Goal: Task Accomplishment & Management: Use online tool/utility

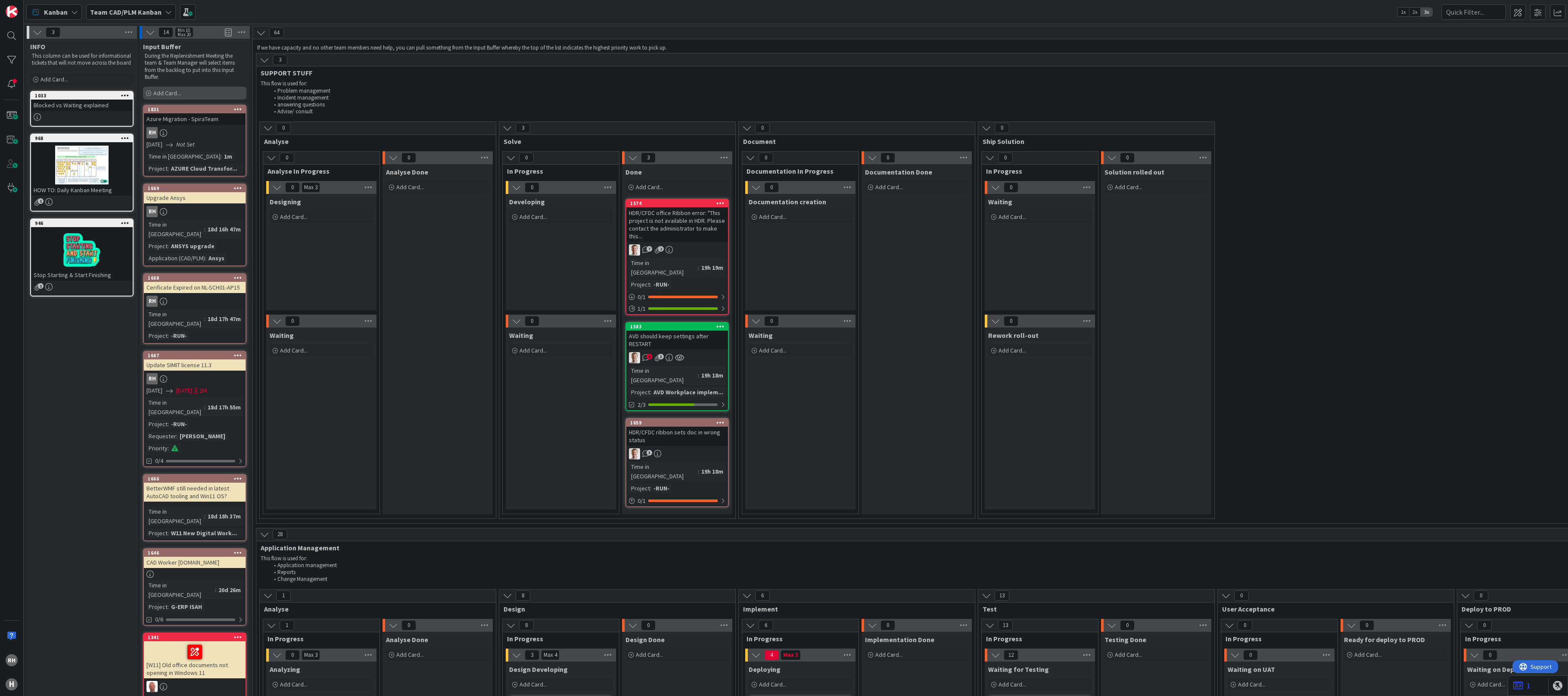
click at [203, 92] on div "Add Card..." at bounding box center [195, 93] width 104 height 13
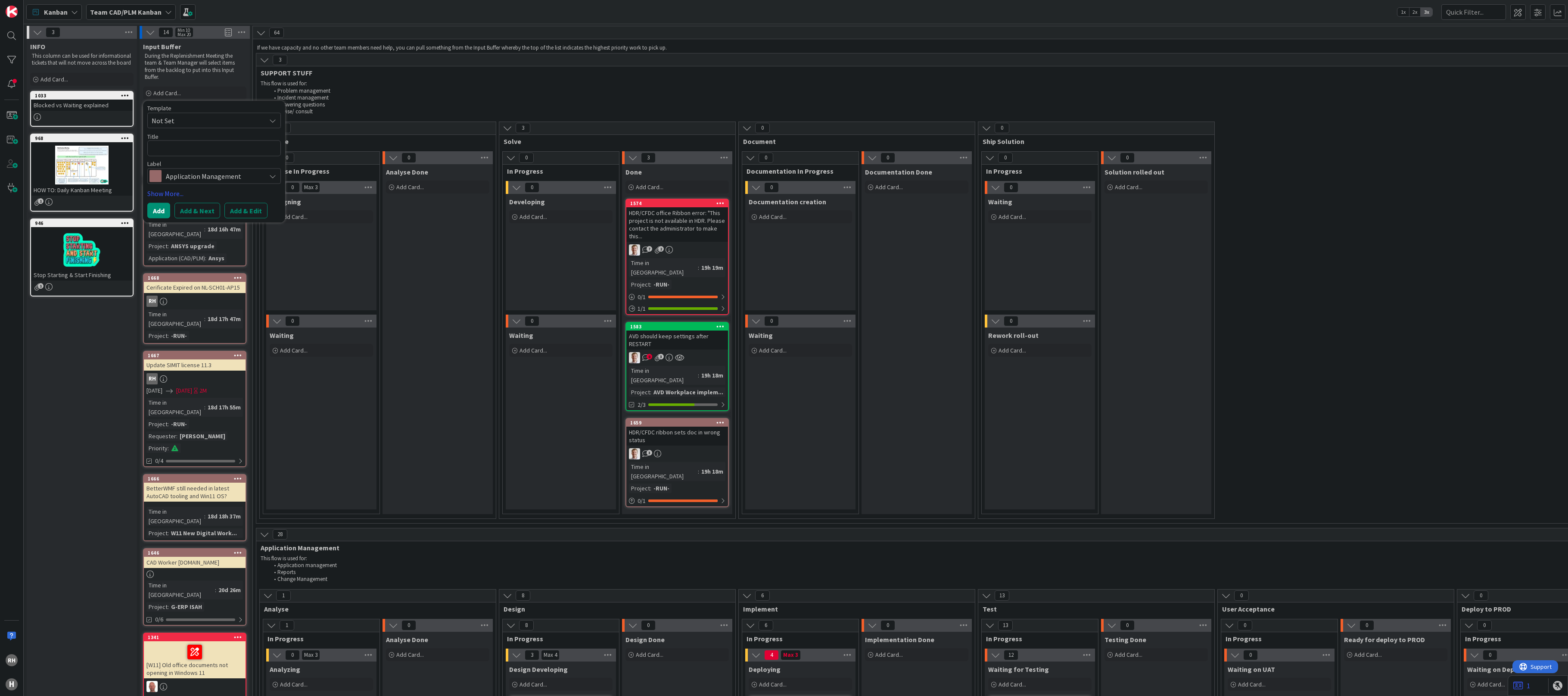
click at [195, 148] on textarea at bounding box center [214, 148] width 133 height 16
click at [160, 150] on textarea at bounding box center [214, 148] width 133 height 16
type textarea "x"
type textarea "A"
type textarea "x"
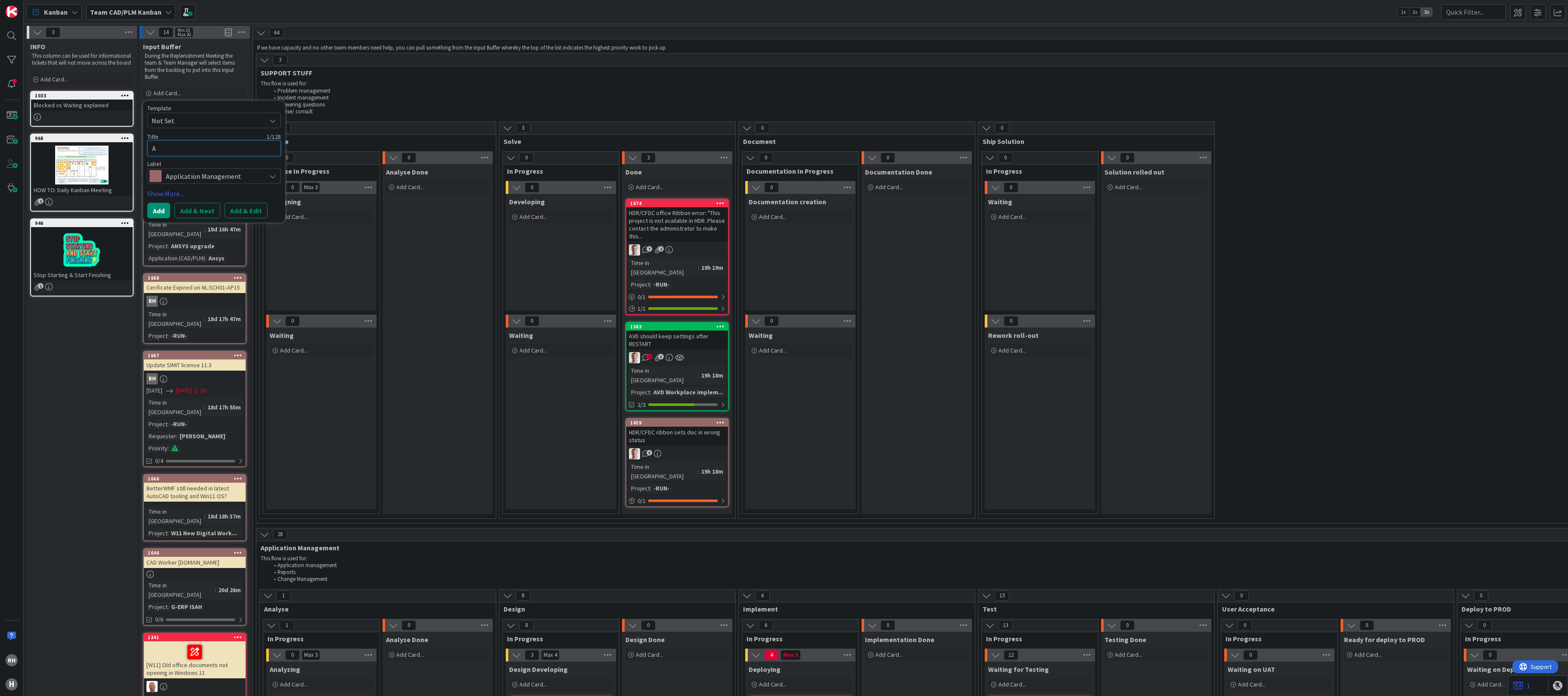
type textarea "Az"
type textarea "x"
type textarea "Azu"
type textarea "x"
type textarea "Azur"
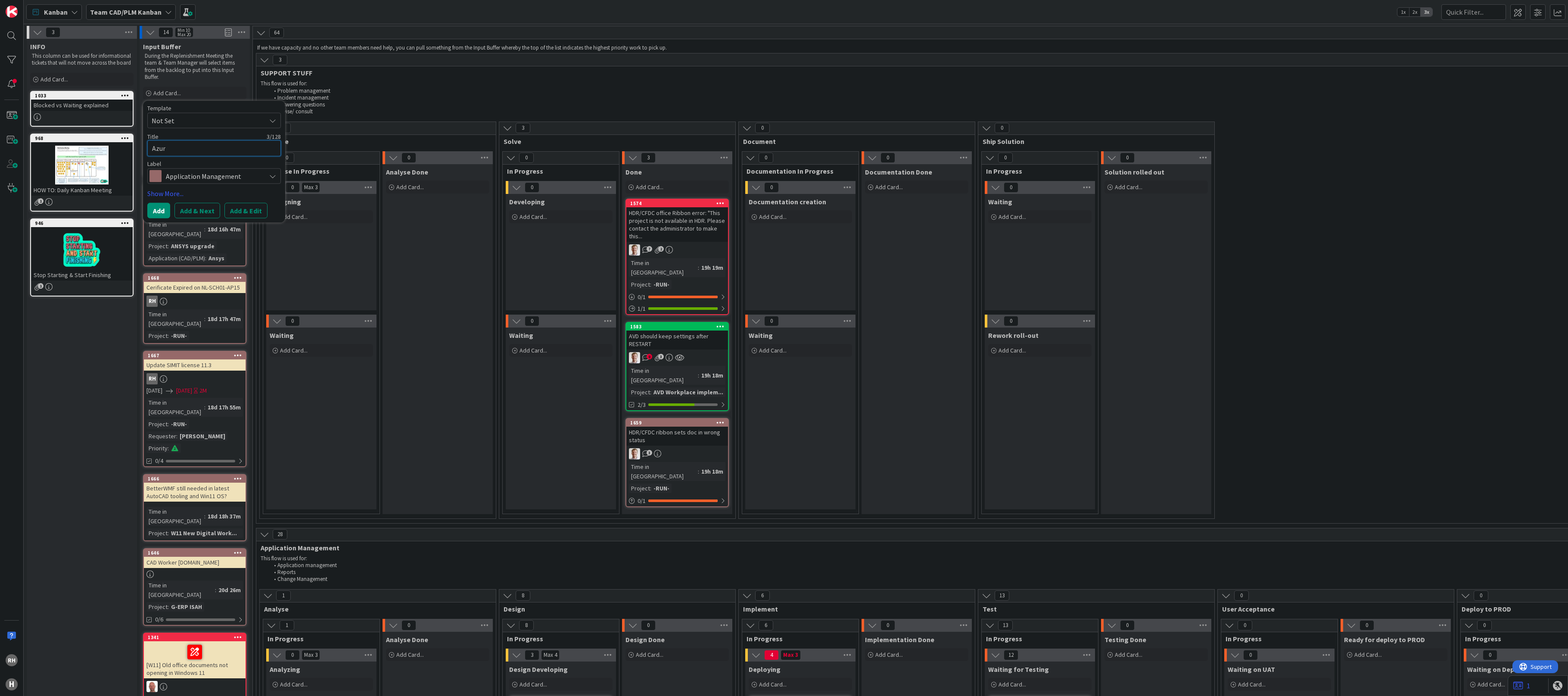
type textarea "x"
type textarea "Azure"
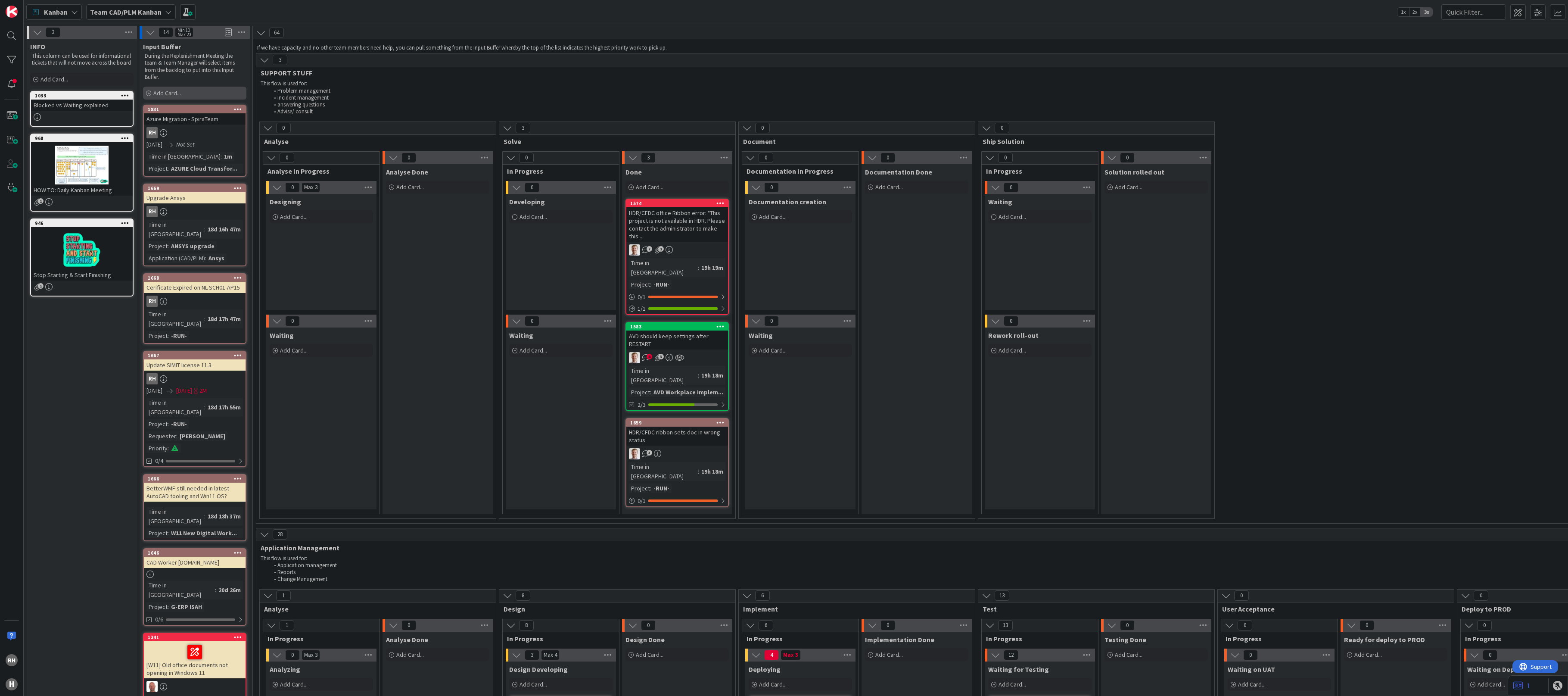
click at [173, 89] on span "Add Card..." at bounding box center [167, 93] width 28 height 8
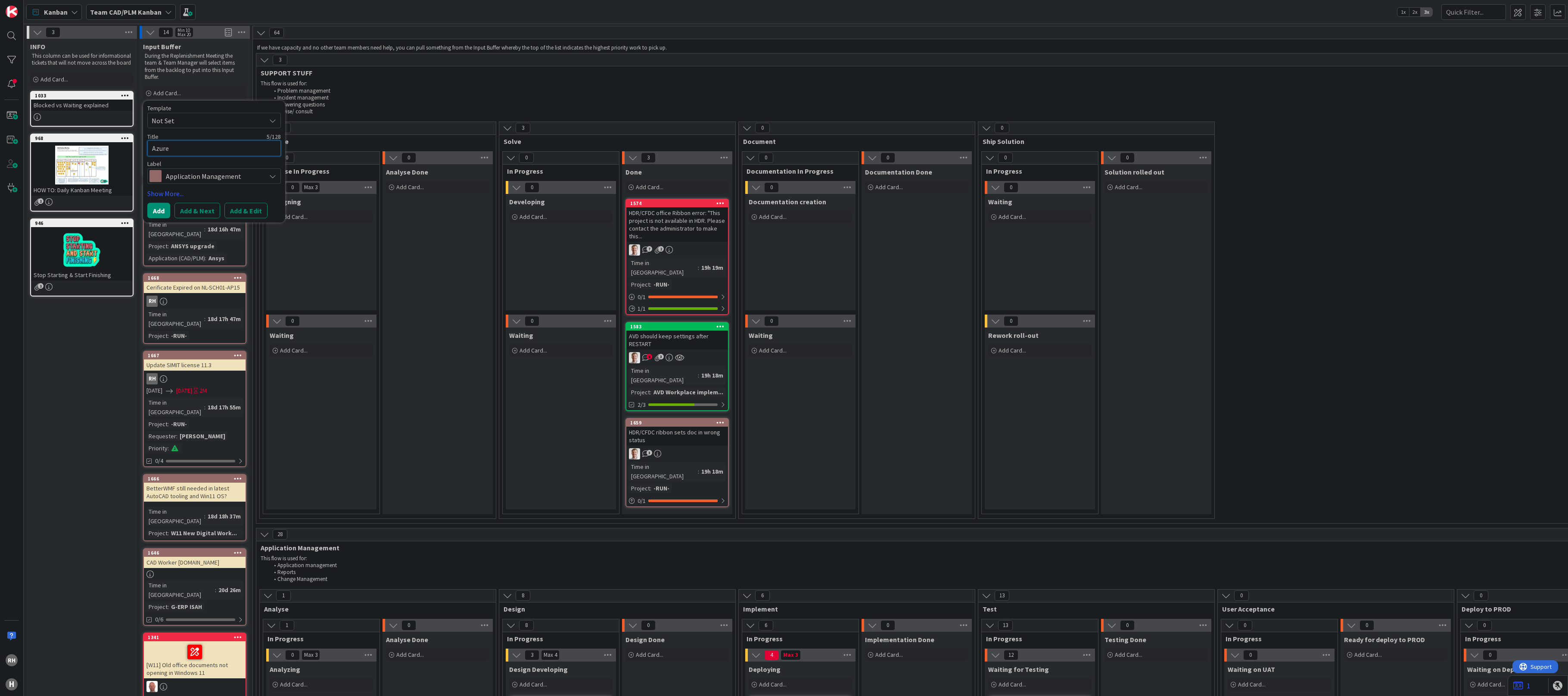
type textarea "x"
type textarea "Azure"
type textarea "x"
type textarea "Azure M"
type textarea "x"
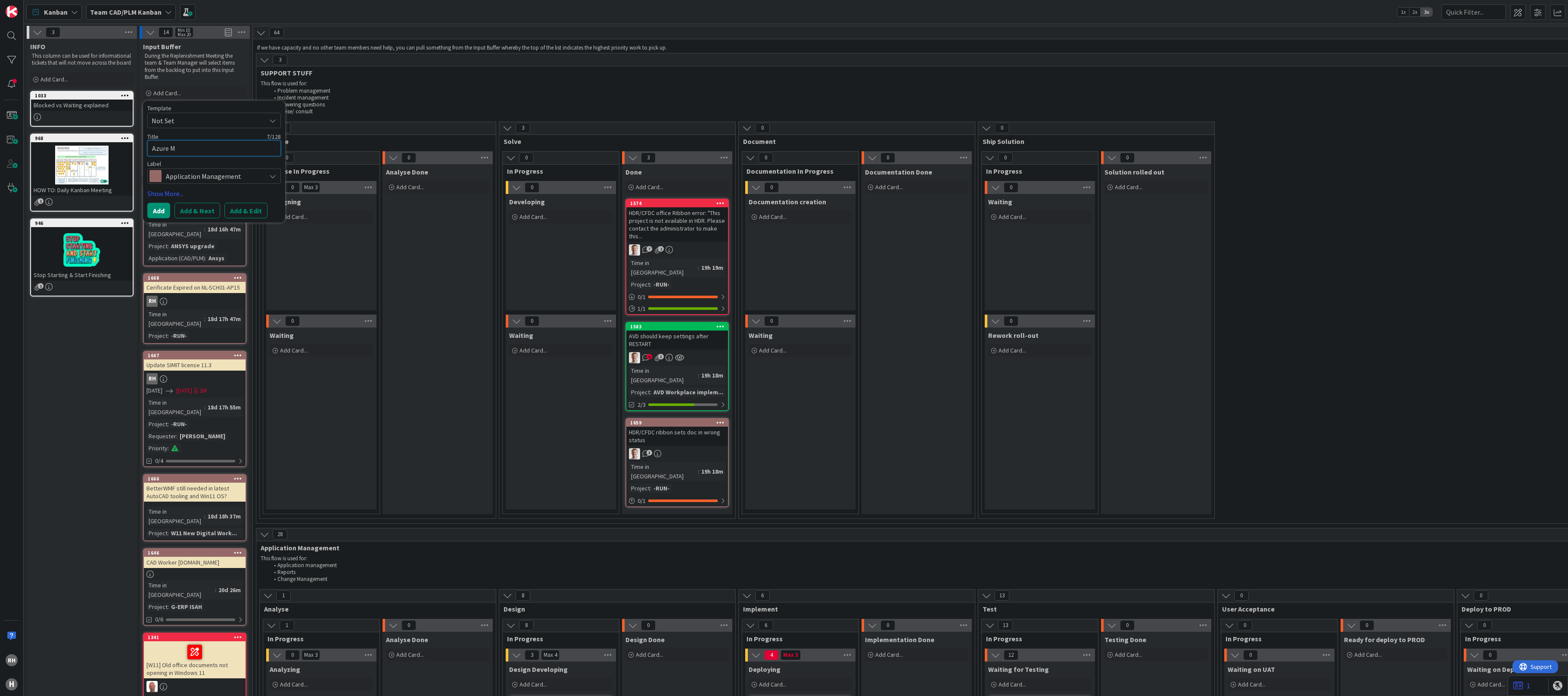
type textarea "Azure Mi"
type textarea "x"
type textarea "Azure Mig"
type textarea "x"
type textarea "Azure Migr"
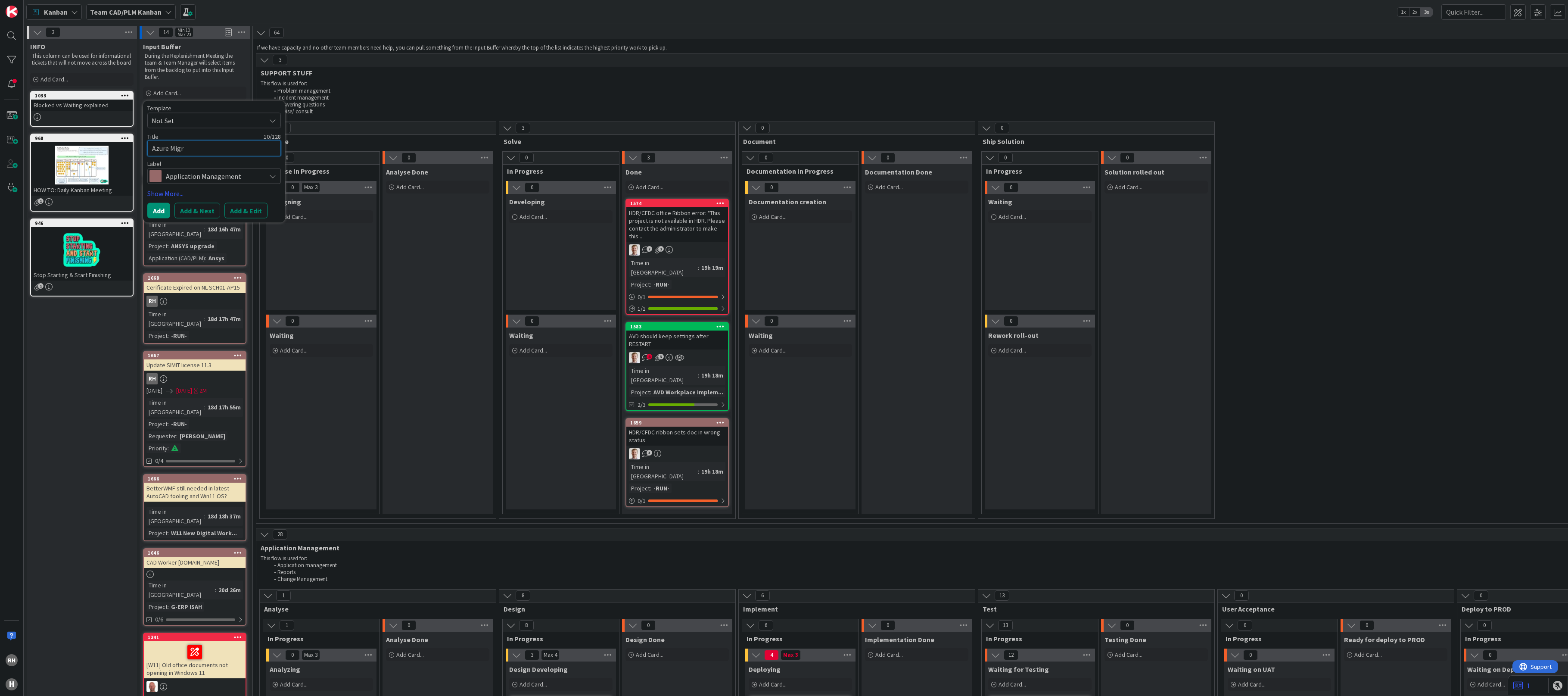
type textarea "x"
type textarea "Azure Migra"
type textarea "x"
type textarea "Azure Migrat"
type textarea "x"
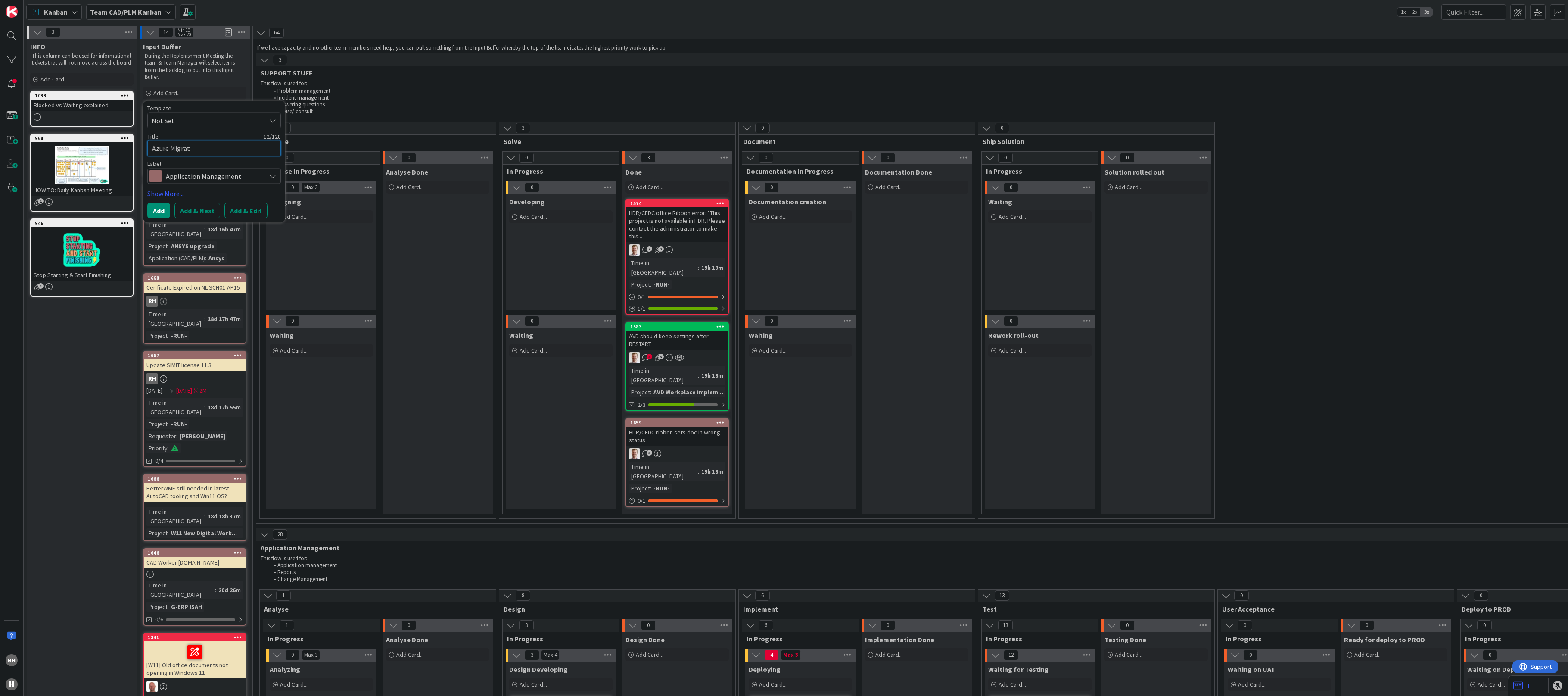
type textarea "Azure Migrati"
type textarea "x"
type textarea "Azure Migratio"
type textarea "x"
type textarea "Azure Migration"
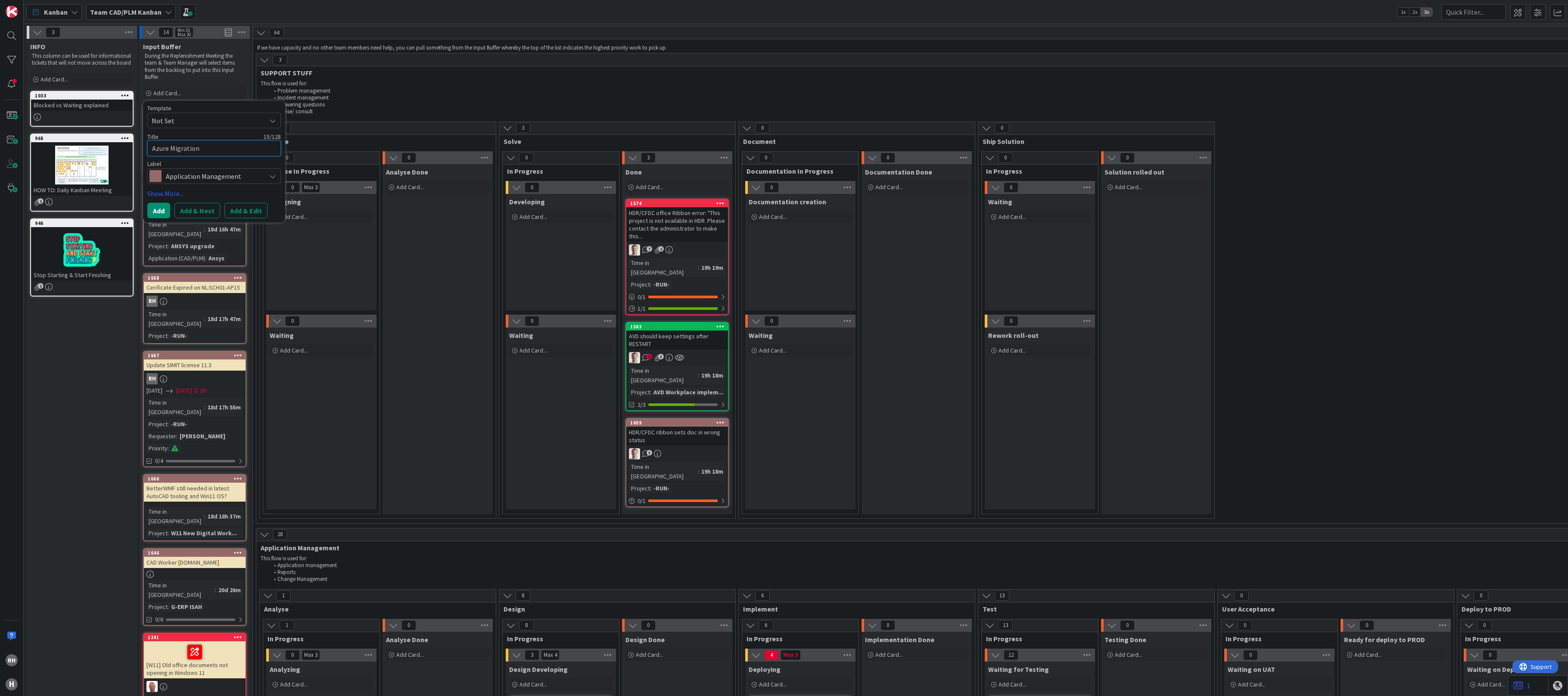
type textarea "x"
type textarea "Azure Migration"
type textarea "x"
type textarea "Azure Migration -"
click at [218, 149] on textarea "Azure Migration -" at bounding box center [214, 148] width 133 height 16
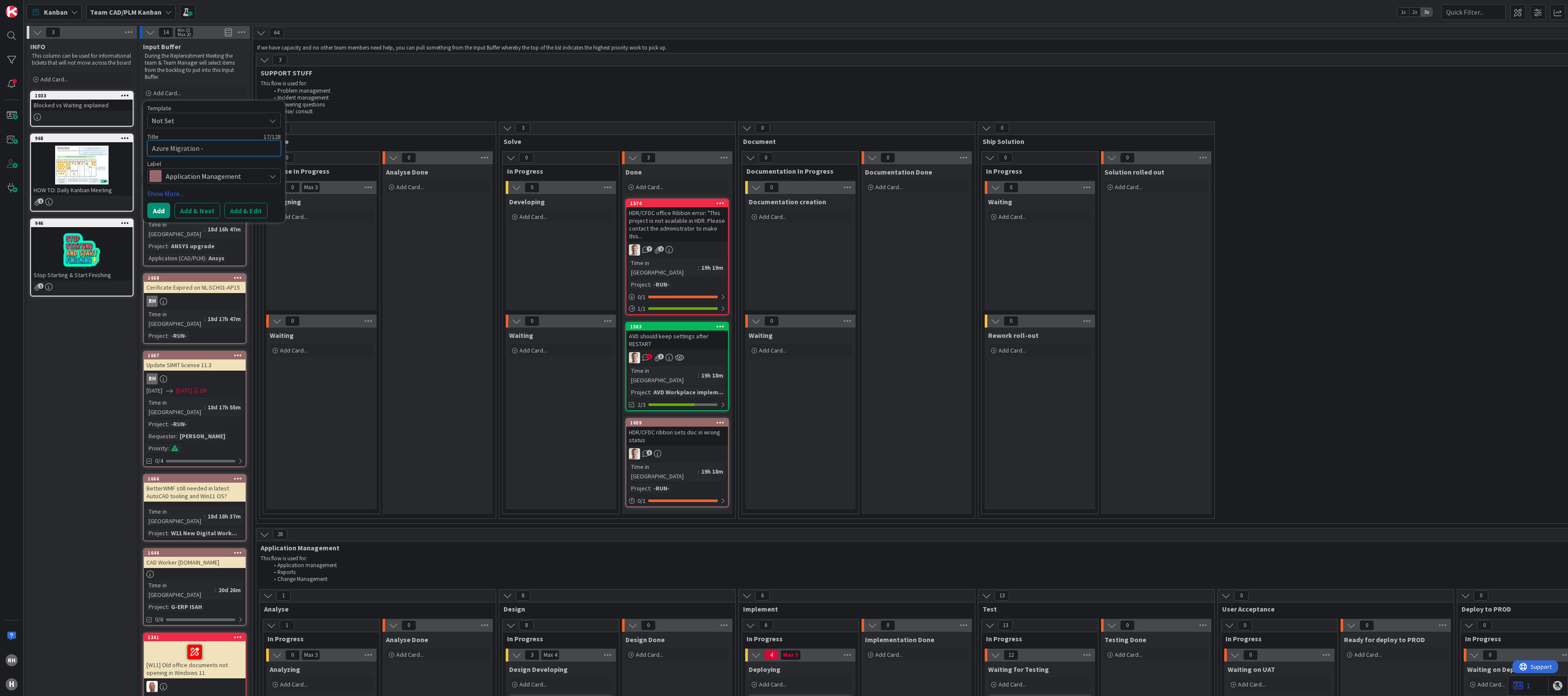
type textarea "x"
type textarea "Azure Migration -"
type textarea "x"
type textarea "Azure Migration - m"
type textarea "x"
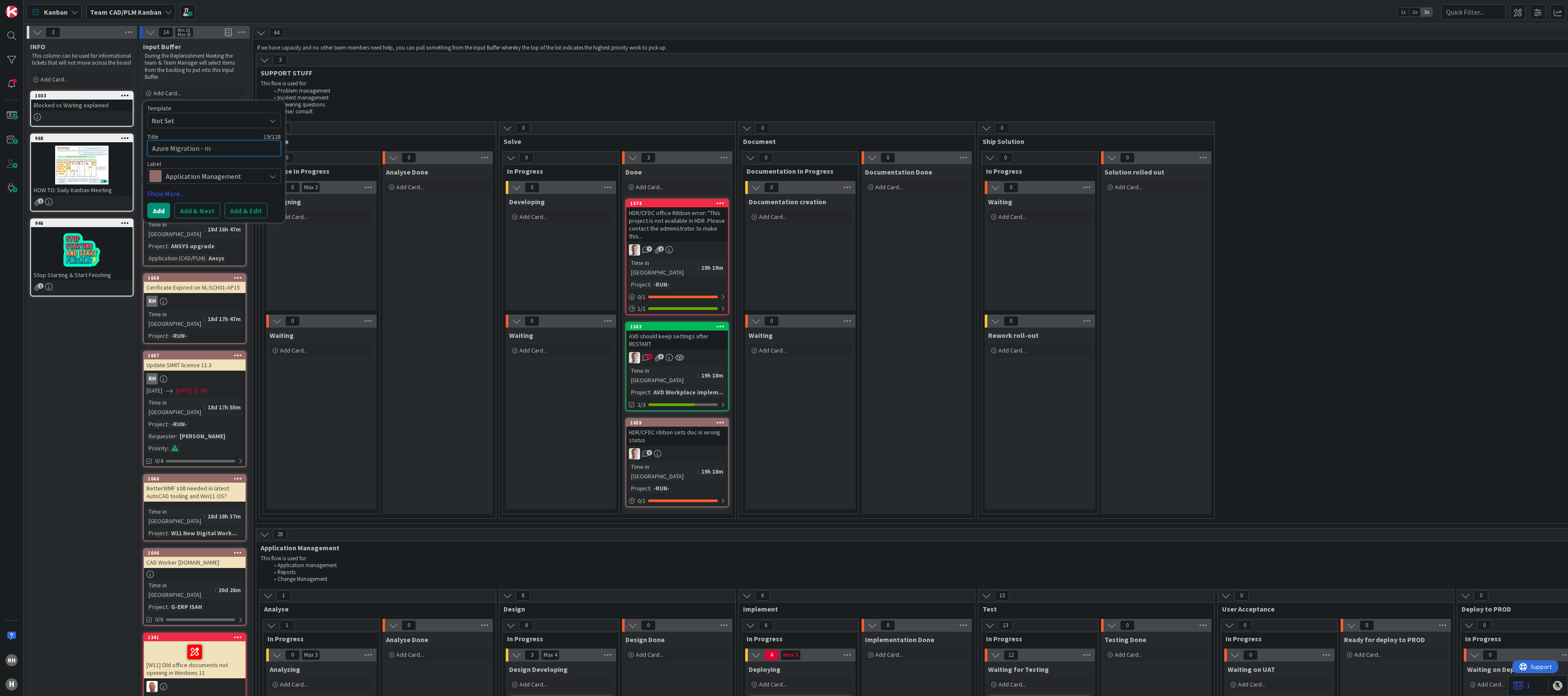
type textarea "Azure Migration - mo"
type textarea "x"
type textarea "Azure Migration - mov"
type textarea "x"
type textarea "Azure Migration - move"
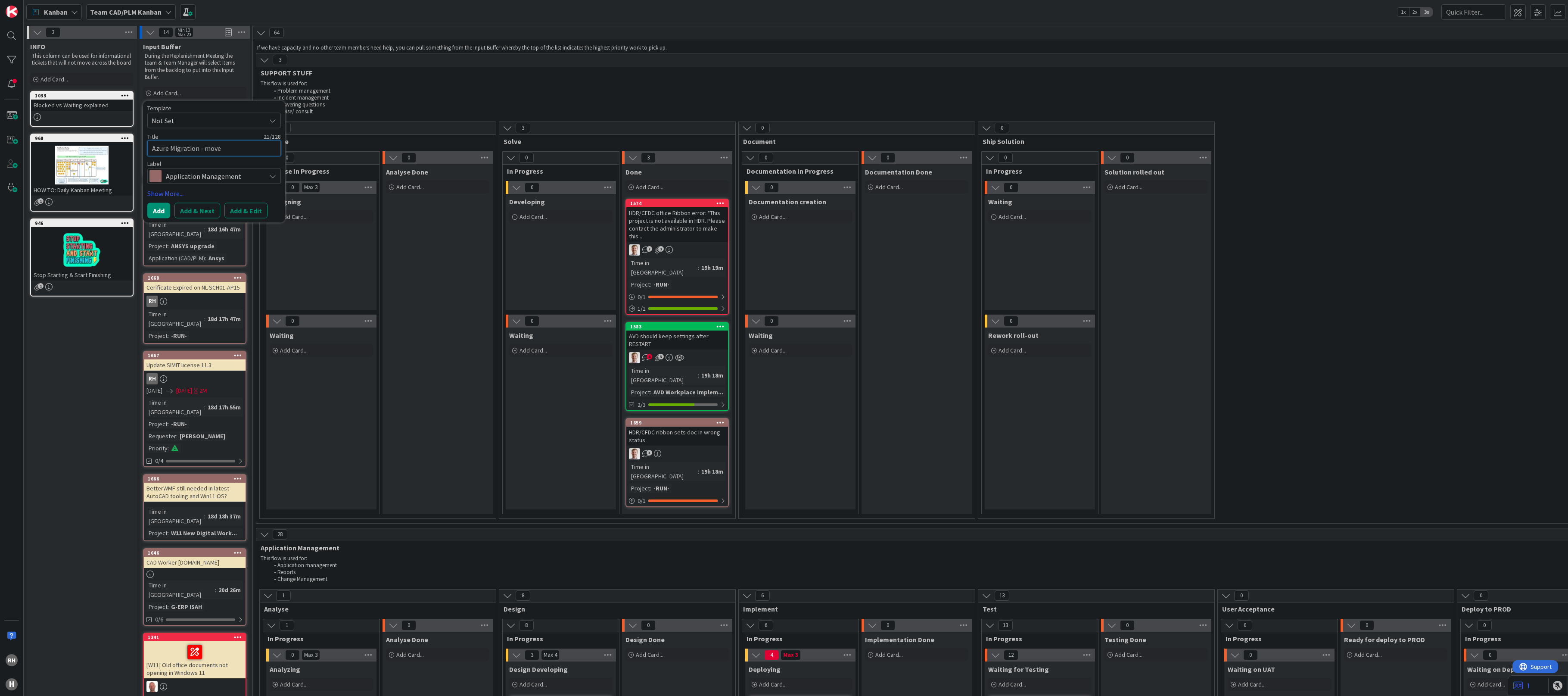
type textarea "x"
type textarea "Azure Migration - move"
type textarea "x"
type textarea "Azure Migration - move A"
type textarea "x"
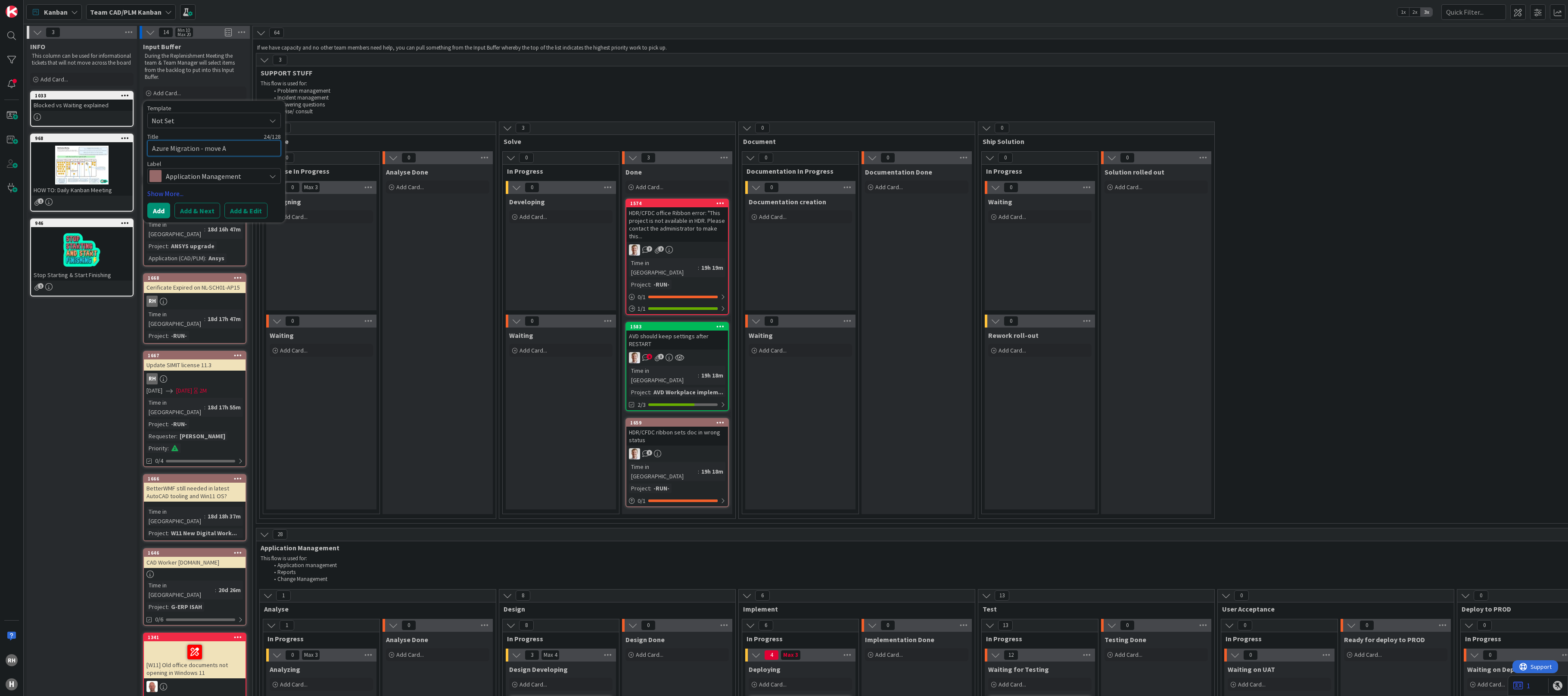
type textarea "Azure Migration - move An"
type textarea "x"
type textarea "Azure Migration - move Ans"
type textarea "x"
type textarea "Azure Migration - move Ansy"
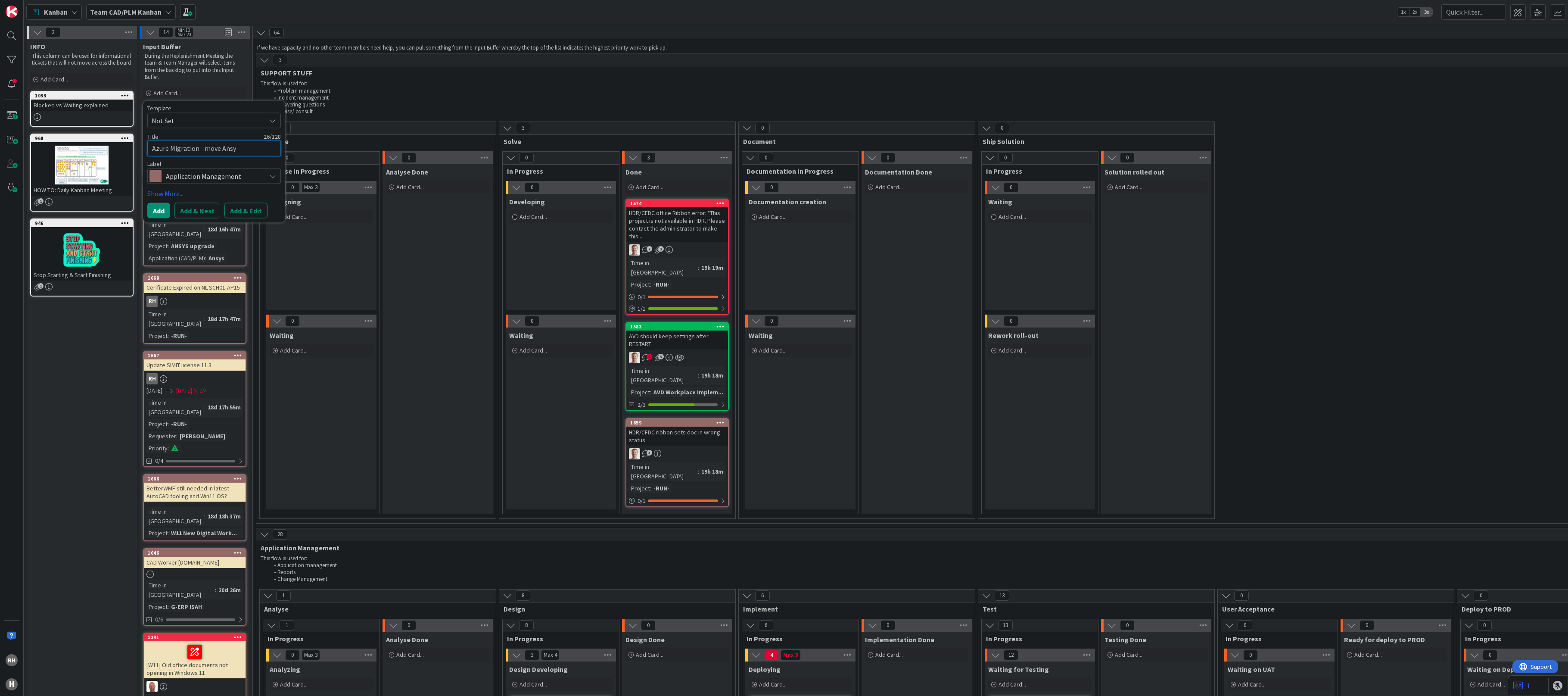
type textarea "x"
type textarea "Azure Migration - move Ansys"
type textarea "x"
type textarea "Azure Migration - move Ansys"
type textarea "x"
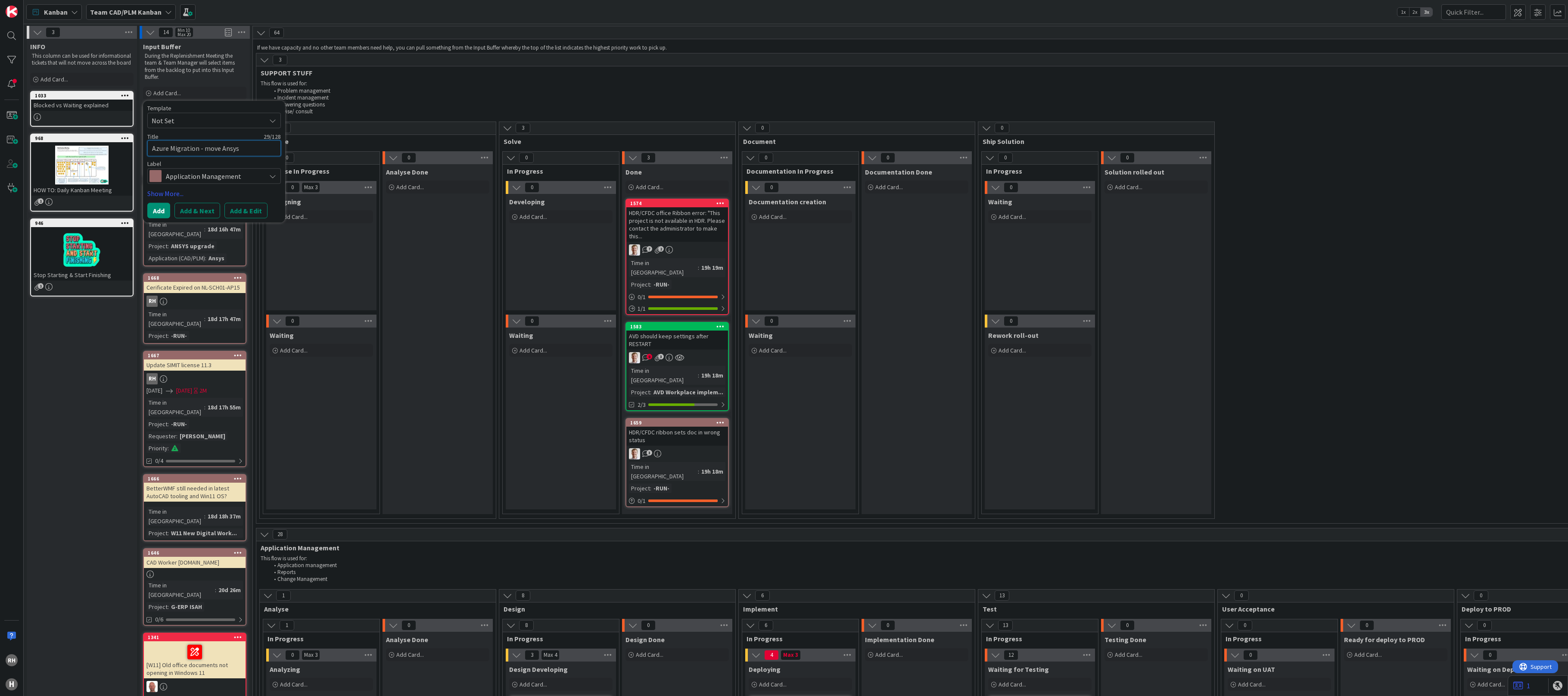
type textarea "Azure Migration - move Ansys S"
type textarea "x"
type textarea "Azure Migration - move [PERSON_NAME]"
type textarea "x"
type textarea "Azure Migration - move [PERSON_NAME]"
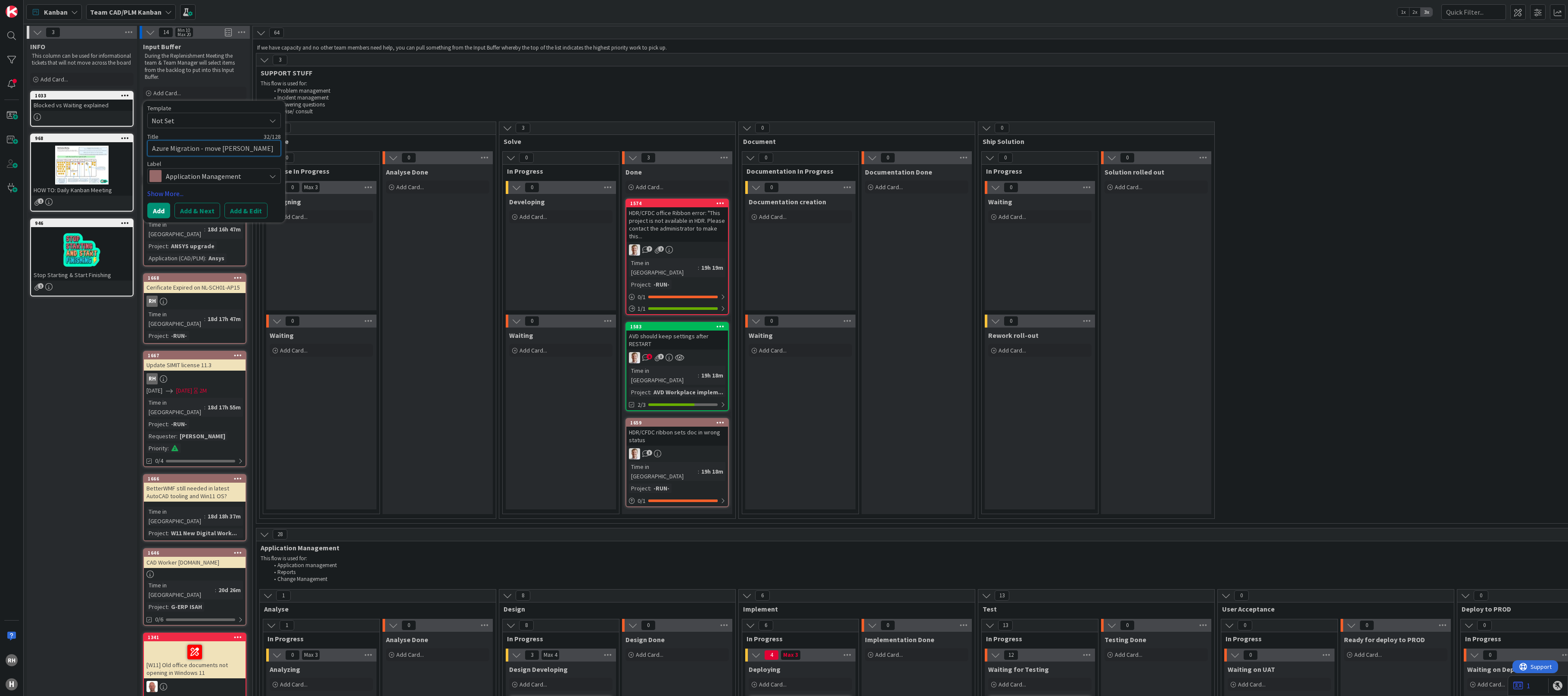
type textarea "x"
type textarea "Azure Migration - move [PERSON_NAME]"
type textarea "x"
click at [238, 149] on textarea "Azure Migration - move [PERSON_NAME]" at bounding box center [214, 148] width 133 height 16
type textarea "Azure Migration - move [PERSON_NAME]"
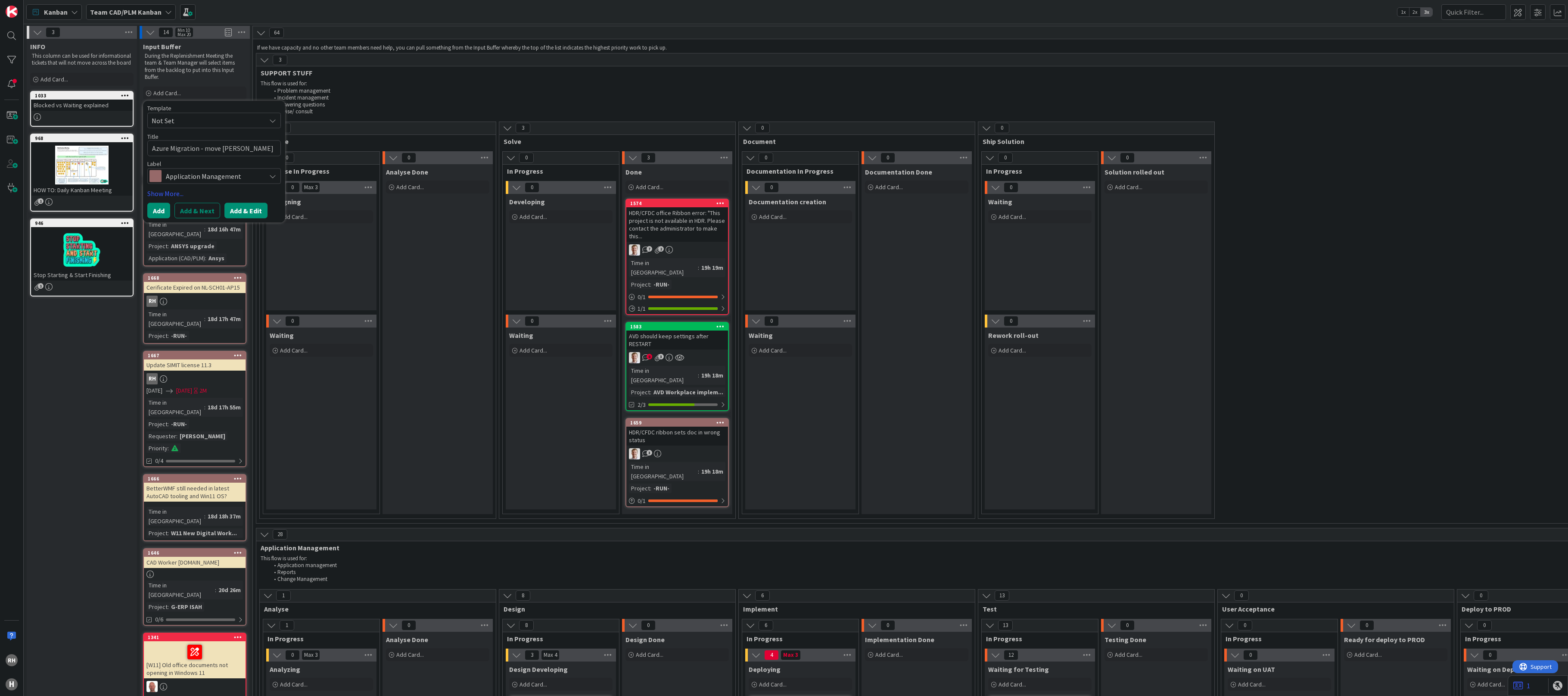
click at [240, 210] on button "Add & Edit" at bounding box center [246, 211] width 43 height 16
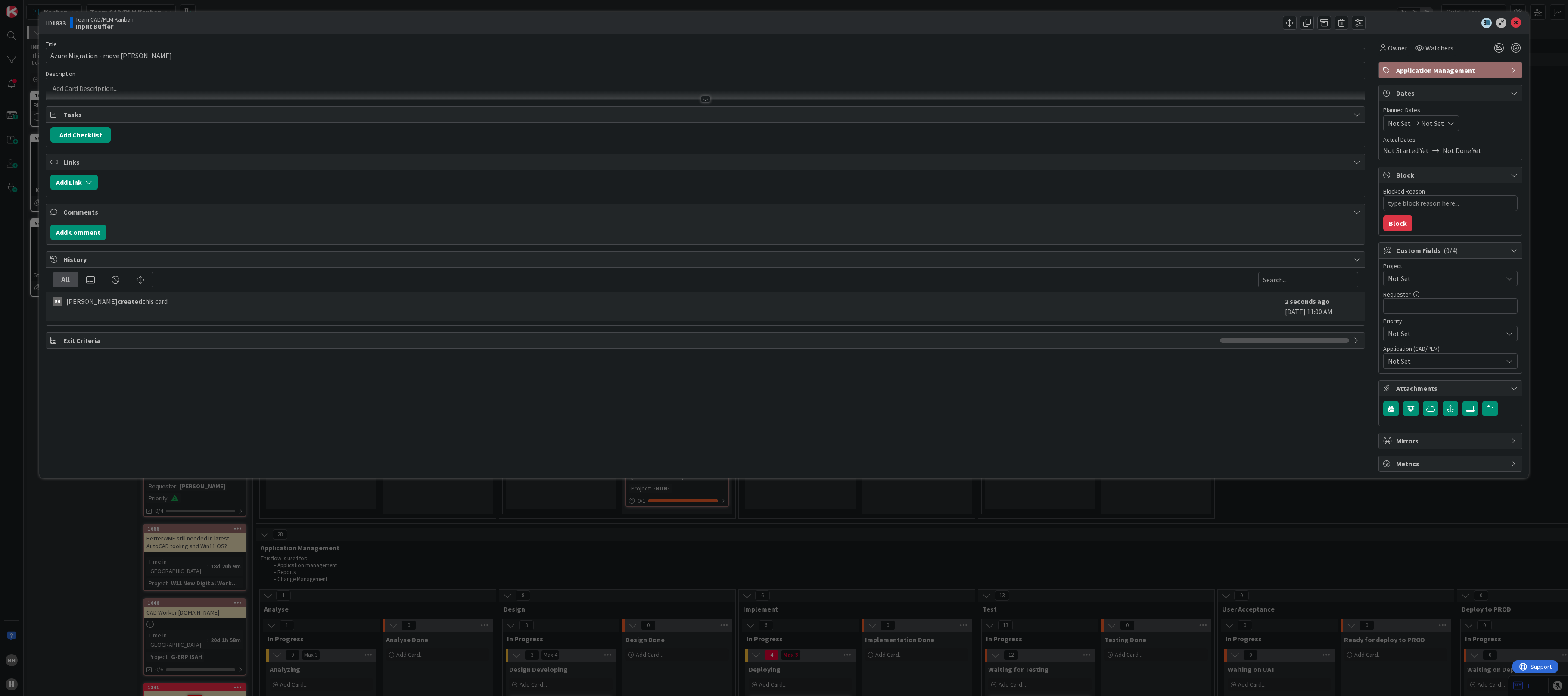
type textarea "x"
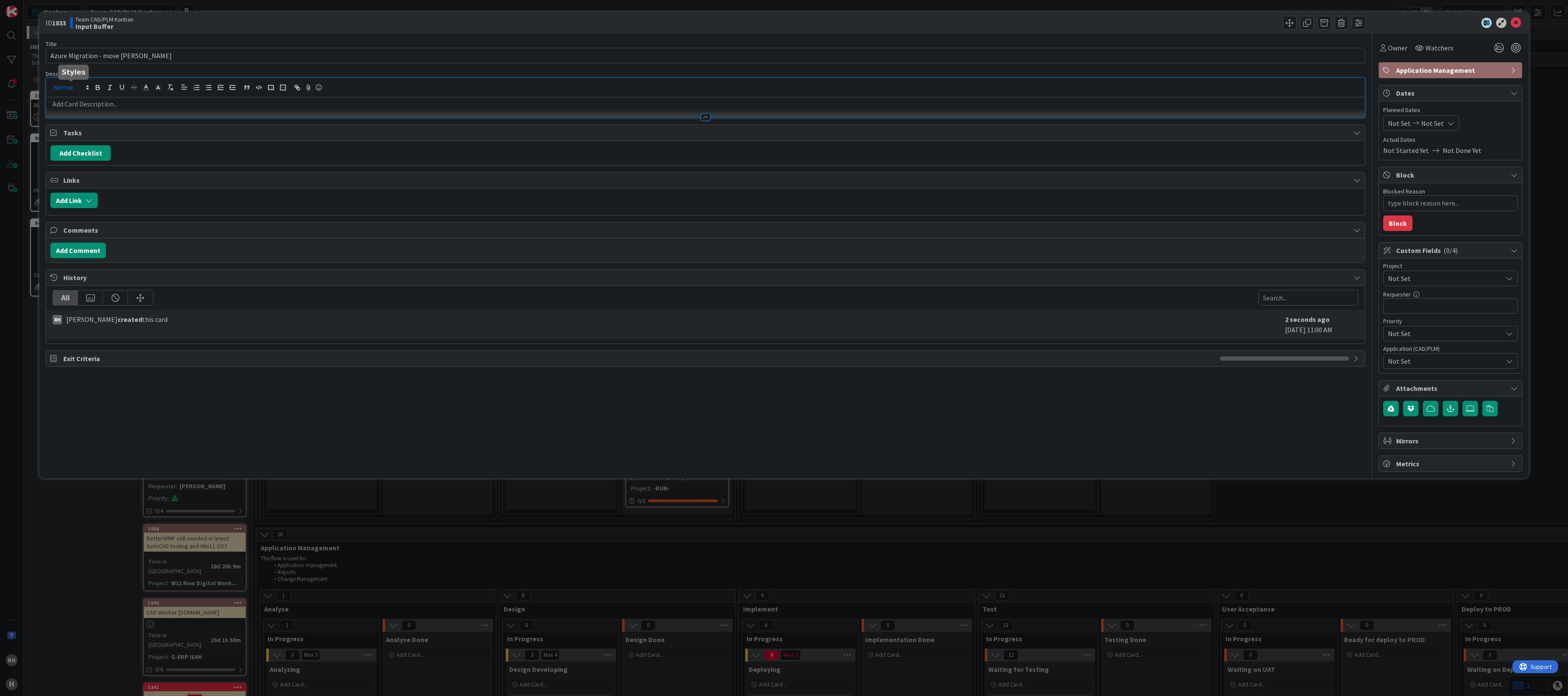
click at [87, 83] on div at bounding box center [706, 98] width 1319 height 40
click at [91, 108] on p at bounding box center [706, 104] width 1311 height 10
click at [93, 106] on p at bounding box center [706, 104] width 1311 height 10
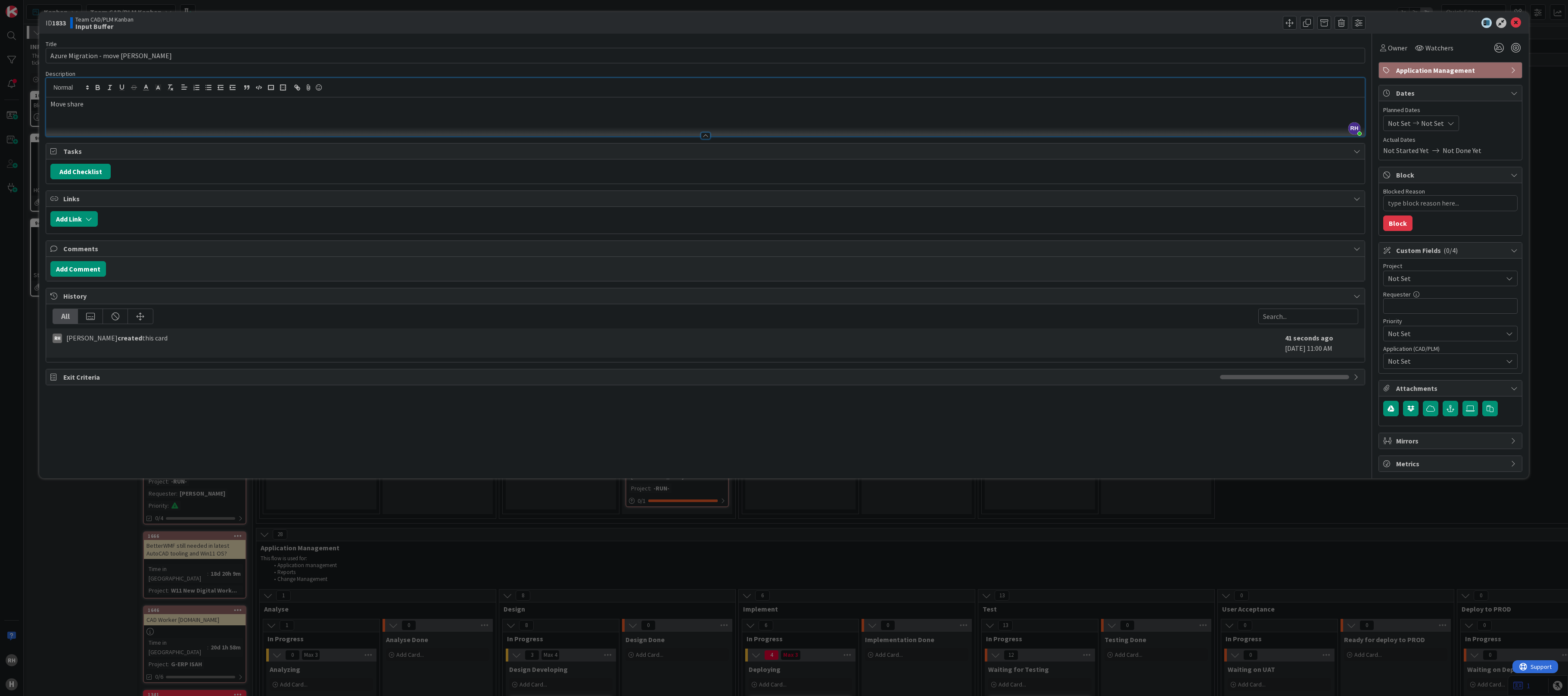
click at [156, 111] on div "Move share" at bounding box center [706, 116] width 1319 height 39
click at [1395, 47] on span "Owner" at bounding box center [1398, 48] width 19 height 11
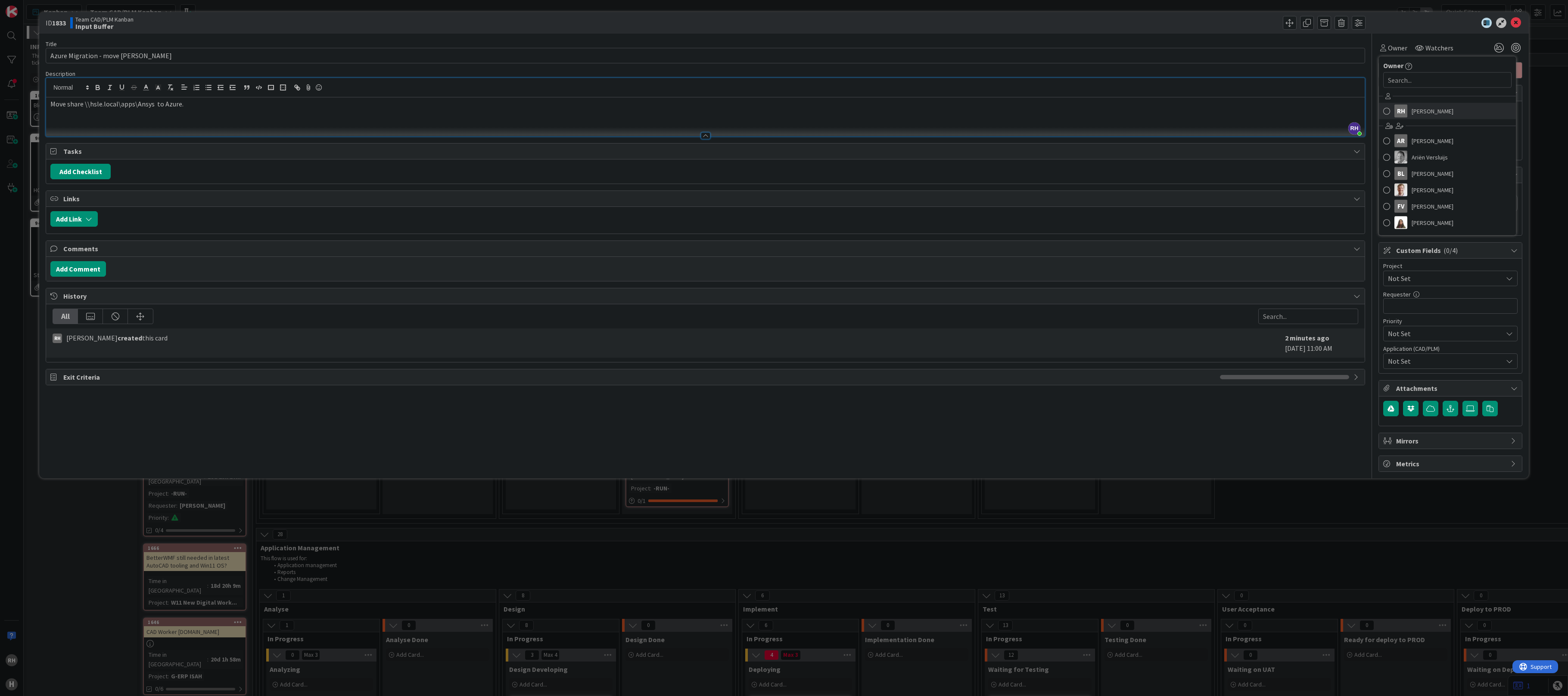
click at [1423, 116] on span "[PERSON_NAME]" at bounding box center [1433, 111] width 42 height 13
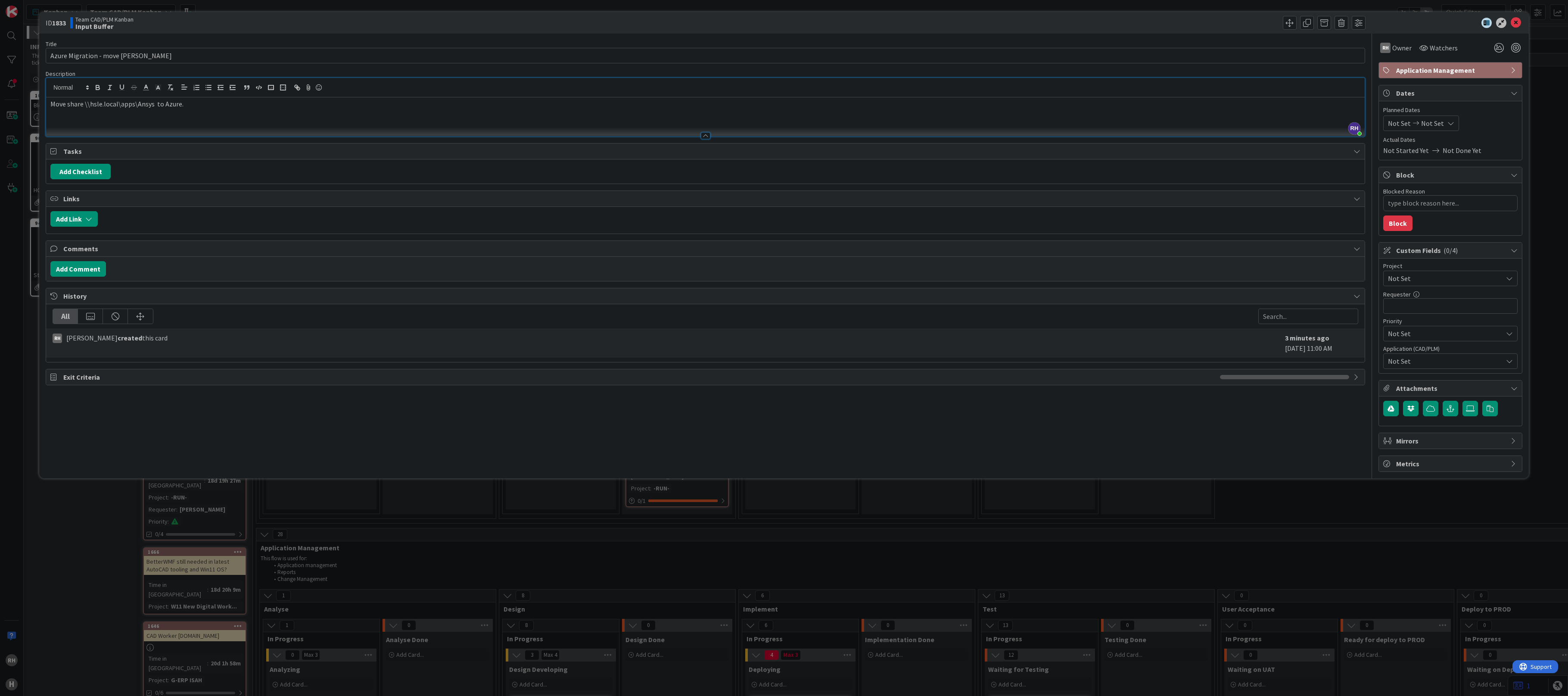
click at [1403, 280] on span "Not Set" at bounding box center [1444, 278] width 111 height 12
click at [1436, 397] on span "AZURE Cloud Transformation" at bounding box center [1456, 393] width 113 height 13
click at [1420, 362] on span "Not Set" at bounding box center [1446, 361] width 115 height 11
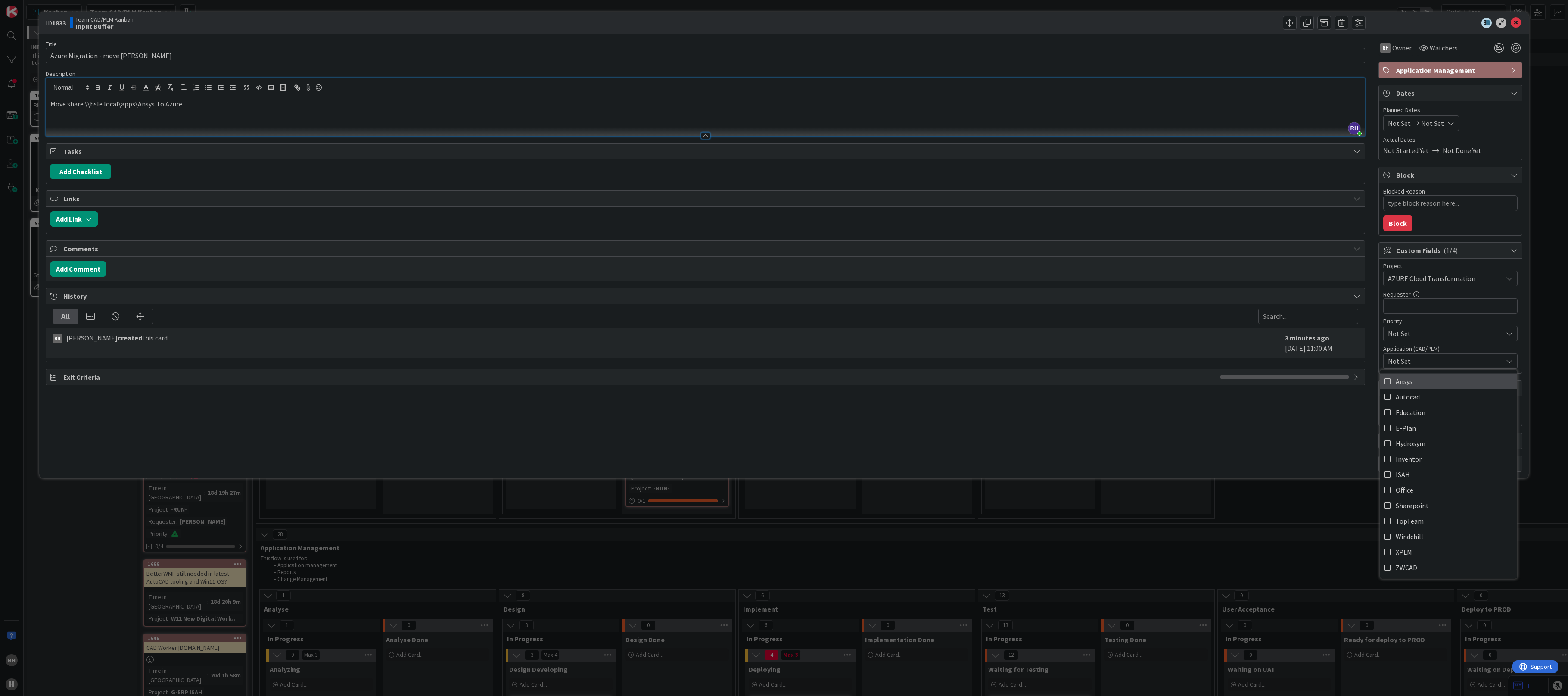
click at [1418, 380] on link "Ansys" at bounding box center [1449, 381] width 137 height 16
type textarea "x"
click at [1293, 434] on div "Title 34 / 128 Azure Migration - move Ansys Share Description [PERSON_NAME] joi…" at bounding box center [705, 253] width 1320 height 438
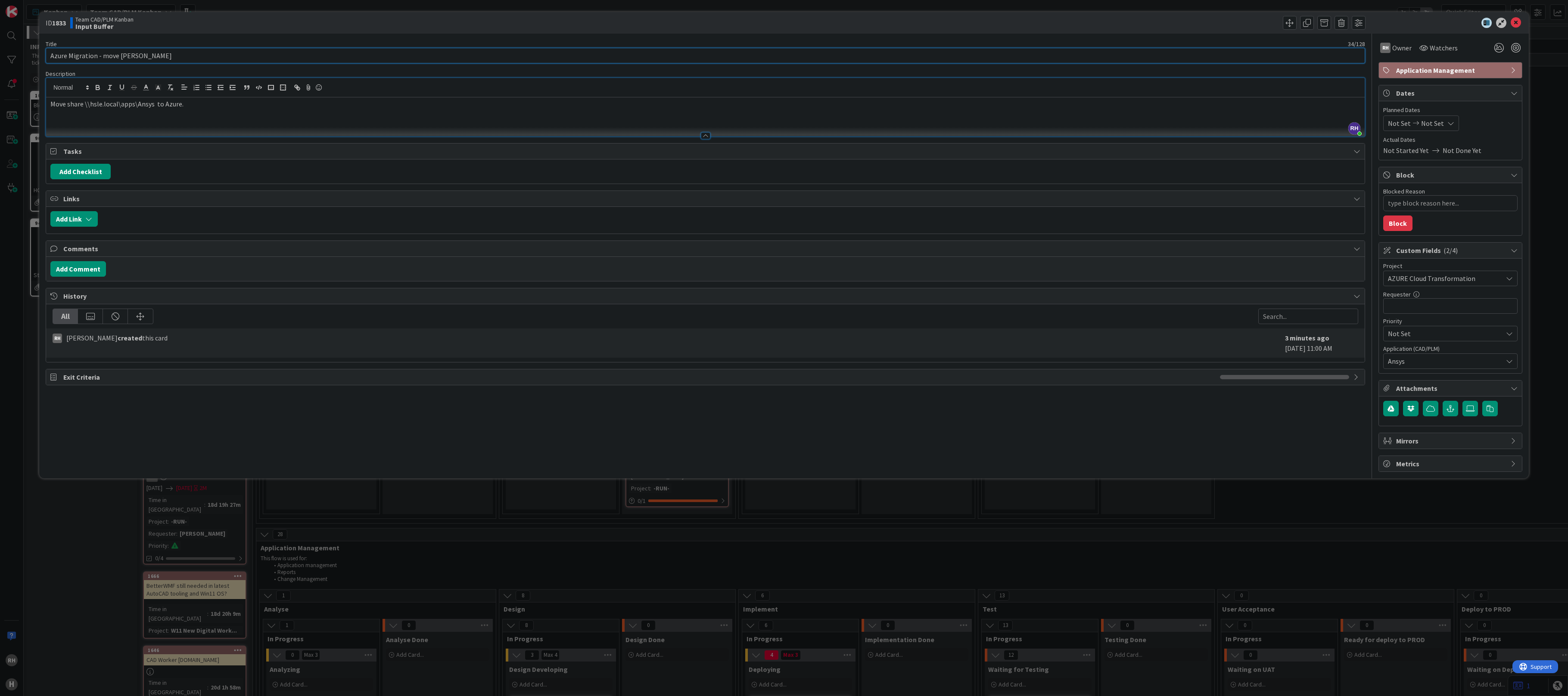
click at [134, 55] on input "Azure Migration - move [PERSON_NAME]" at bounding box center [705, 55] width 1320 height 16
type input "Azure Migration - move [PERSON_NAME]"
type textarea "x"
type input "Azure Migration - move Ansys F Share"
type textarea "x"
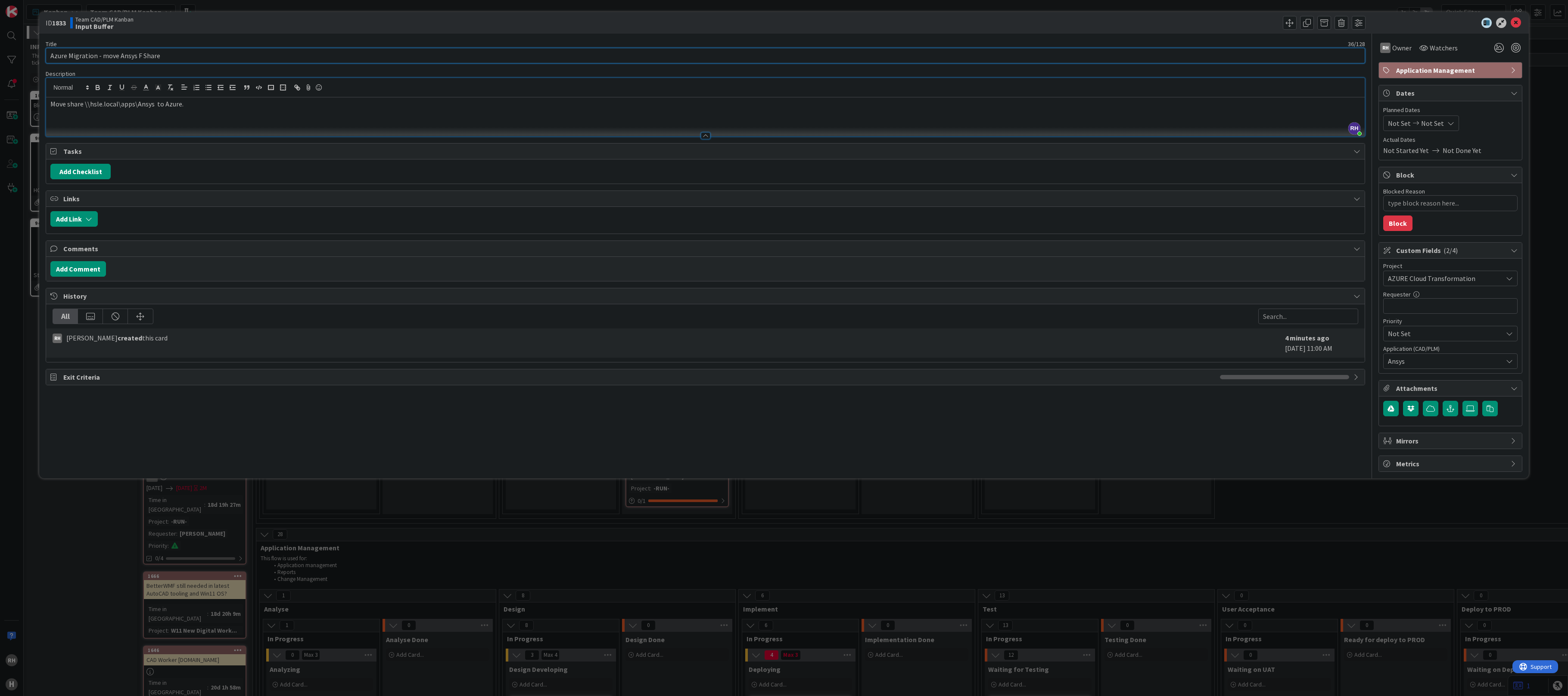
type input "Azure Migration - move Ansys Fi Share"
type textarea "x"
type input "Azure Migration - move Ansys File Share"
type textarea "x"
type input "Azure Migration - move Ansys File Share"
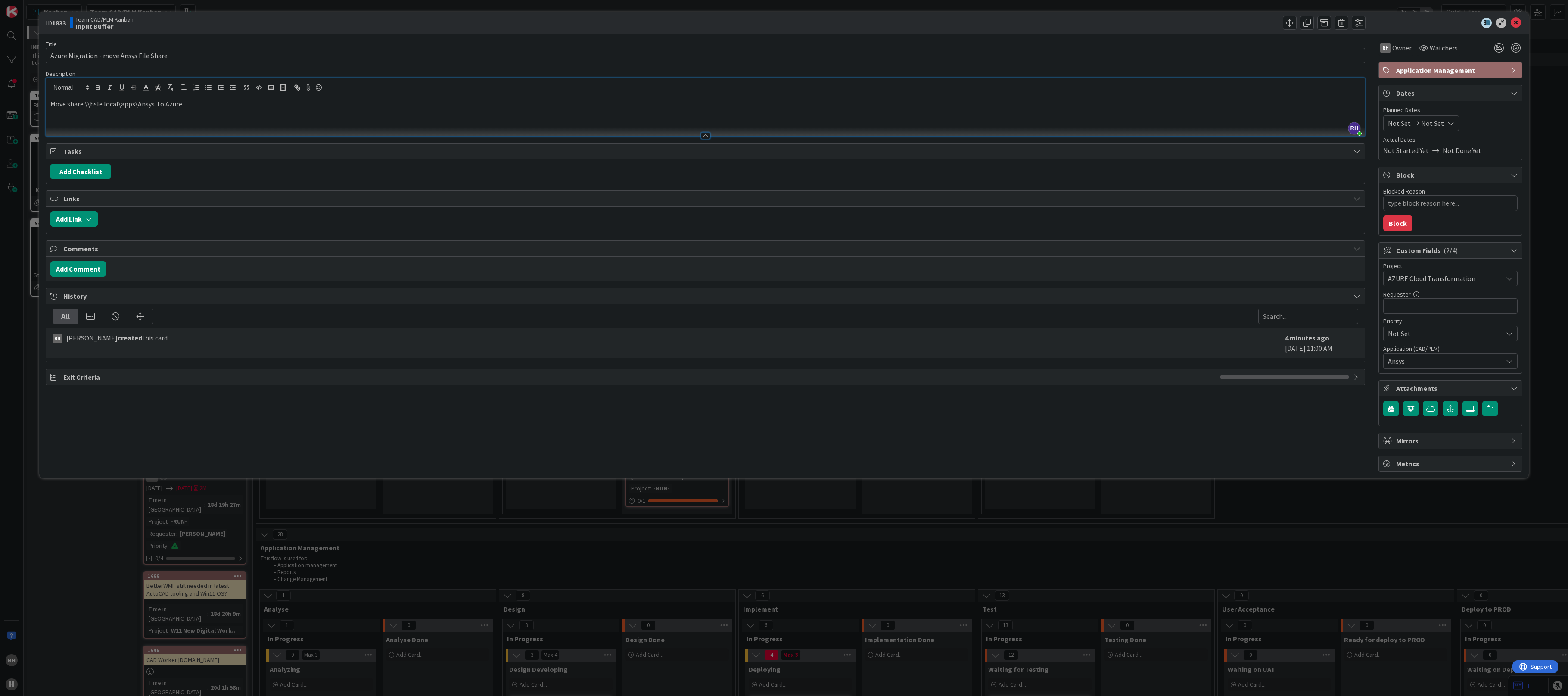
click at [69, 104] on p "Move share \\hsle.local\apps\Ansys to Azure." at bounding box center [706, 104] width 1311 height 10
click at [65, 102] on p "Move share \\hsle.local\apps\Ansys to Azure." at bounding box center [706, 104] width 1311 height 10
click at [80, 101] on p "Move DFS-R share \\hsle.local\apps\Ansys to Azure." at bounding box center [706, 104] width 1311 height 10
click at [82, 104] on p "Move DFS-R share \\hsle.local\apps\Ansys to Azure." at bounding box center [706, 104] width 1311 height 10
type textarea "x"
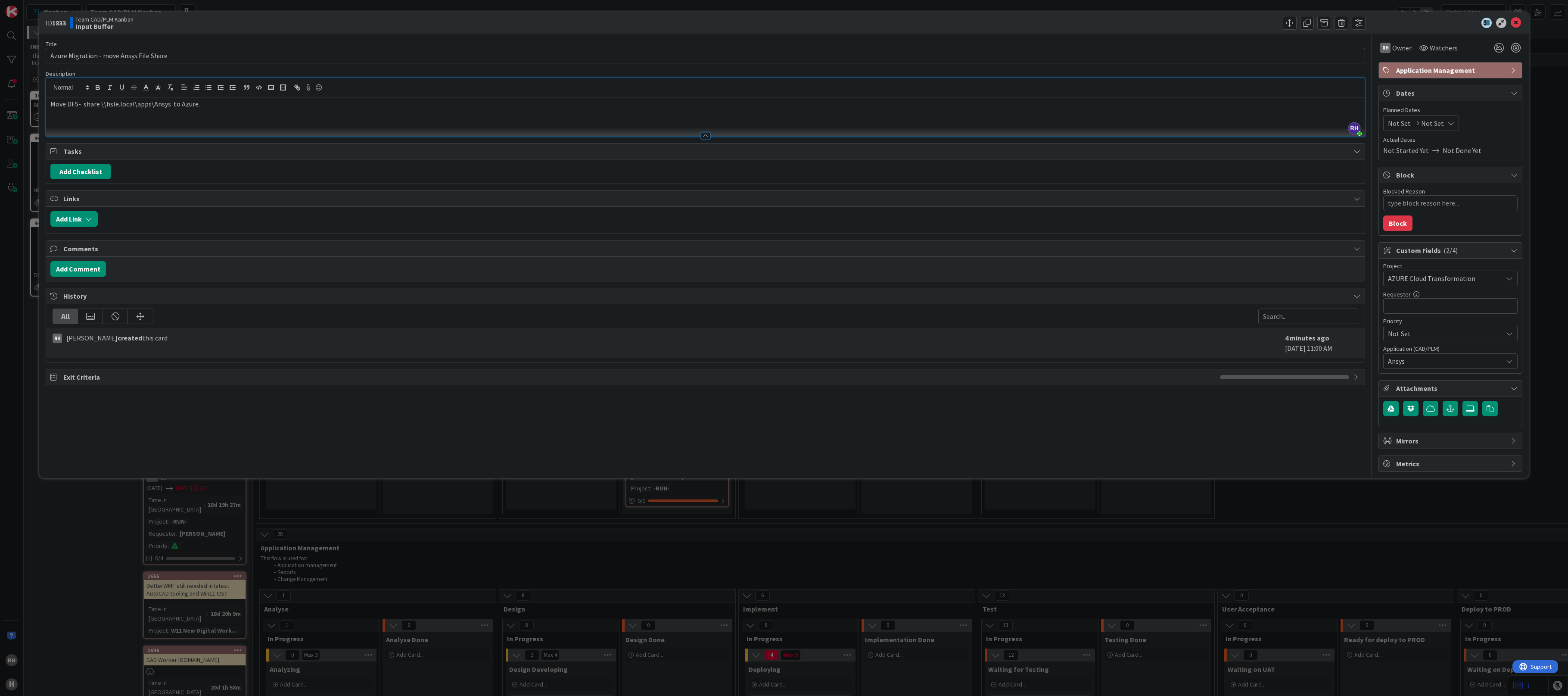
click at [119, 438] on div "Title 39 / 128 Azure Migration - move Ansys File Share Description [PERSON_NAME…" at bounding box center [705, 253] width 1320 height 438
click at [1423, 307] on input "text" at bounding box center [1451, 306] width 135 height 16
type input "P."
type textarea "x"
type input "P. P"
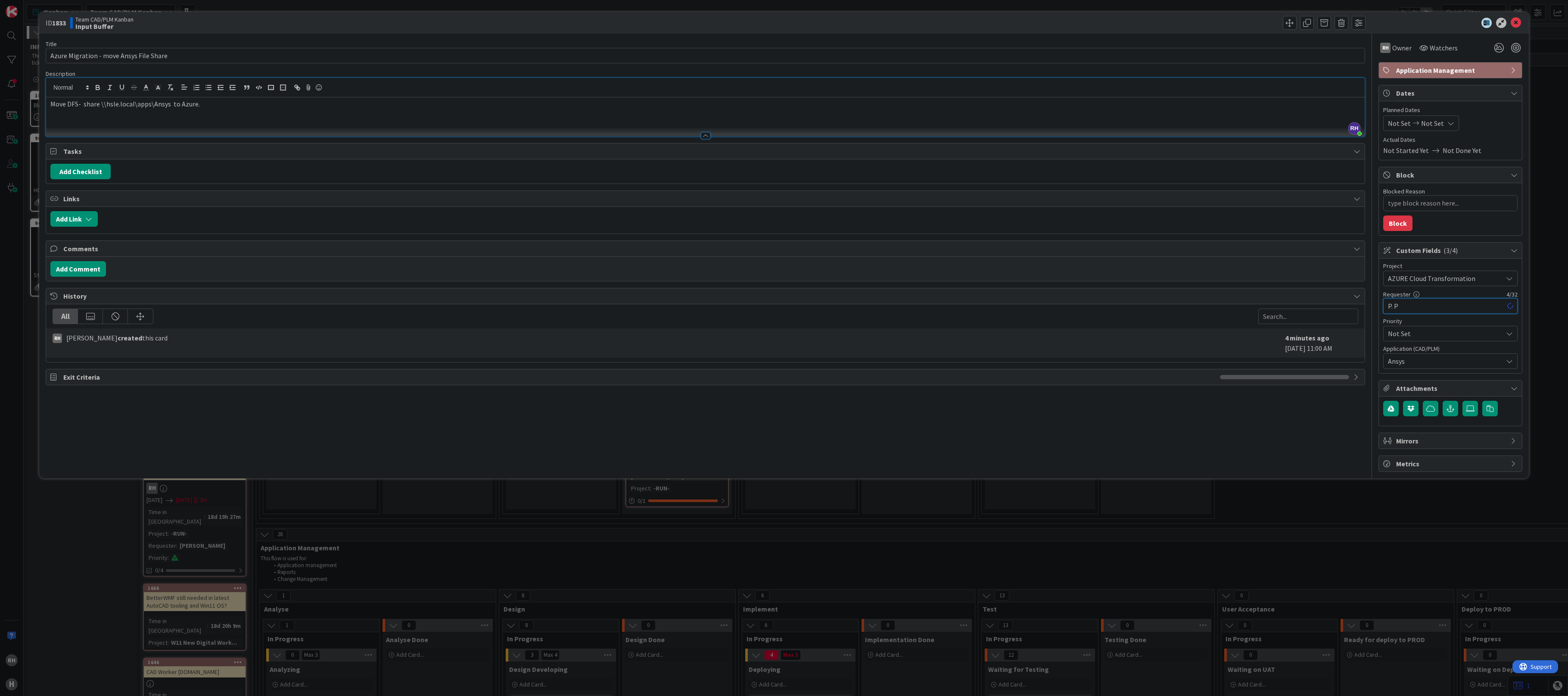
type textarea "x"
type input "[PERSON_NAME]"
type textarea "x"
type input "[PERSON_NAME]"
drag, startPoint x: 1518, startPoint y: 20, endPoint x: 713, endPoint y: 243, distance: 835.3
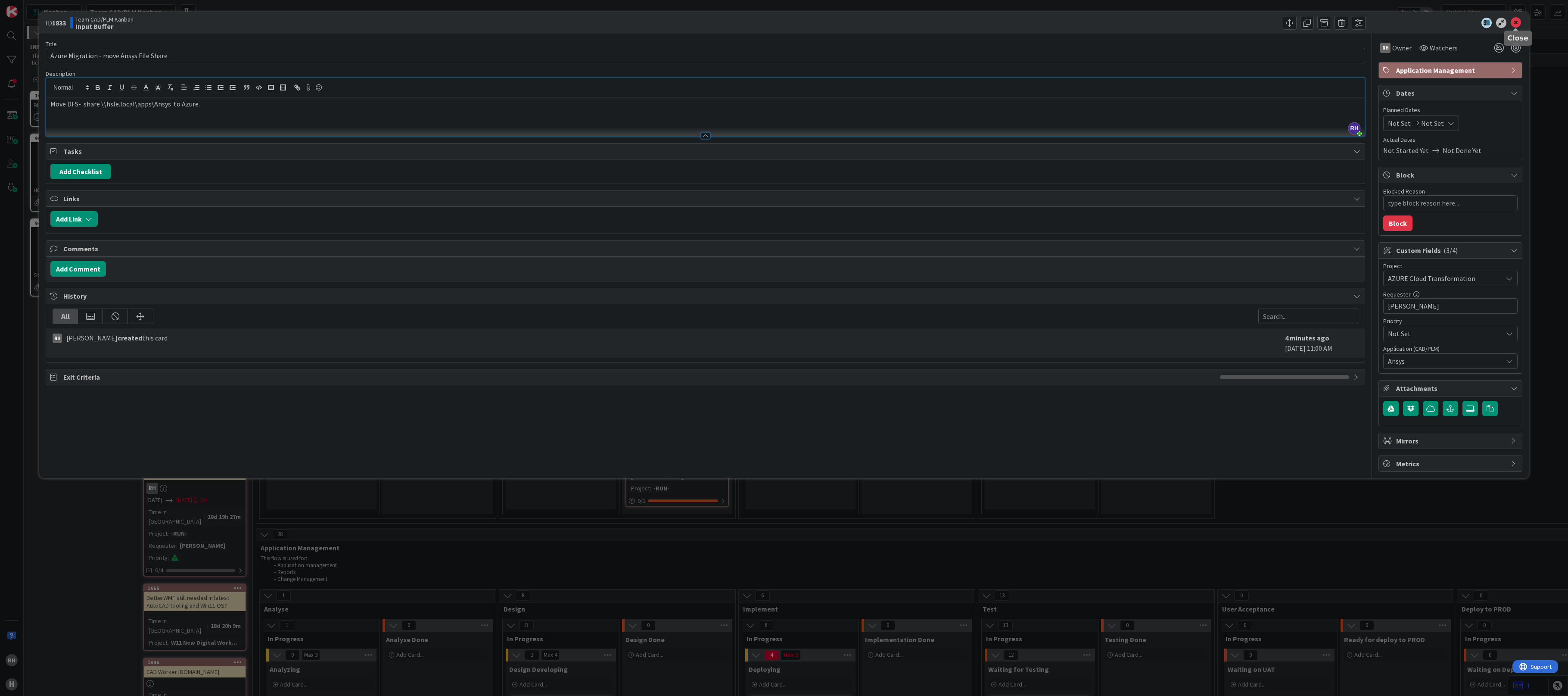
click at [1518, 20] on icon at bounding box center [1516, 23] width 11 height 11
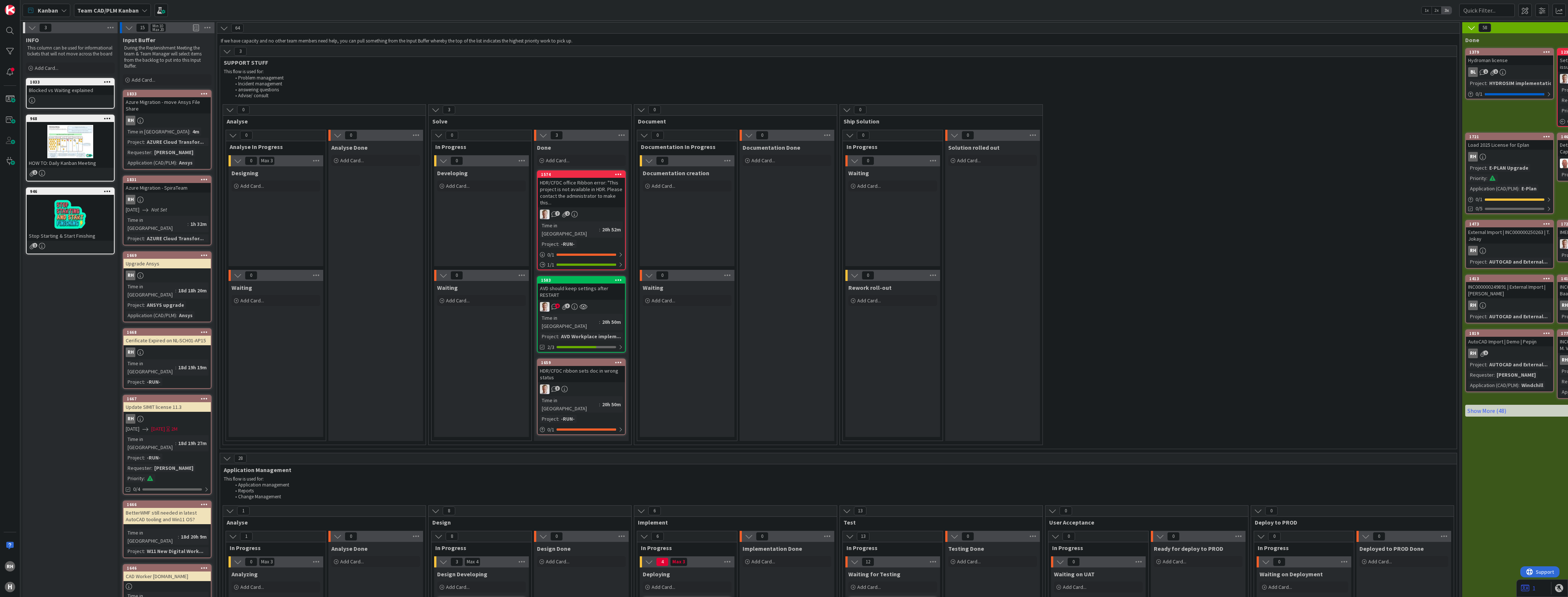
click at [1302, 200] on div "0 Analyse 0 Analyse In Progress 0 Max 3 Designing Add Card... 0 Waiting Add Car…" at bounding box center [838, 276] width 1234 height 344
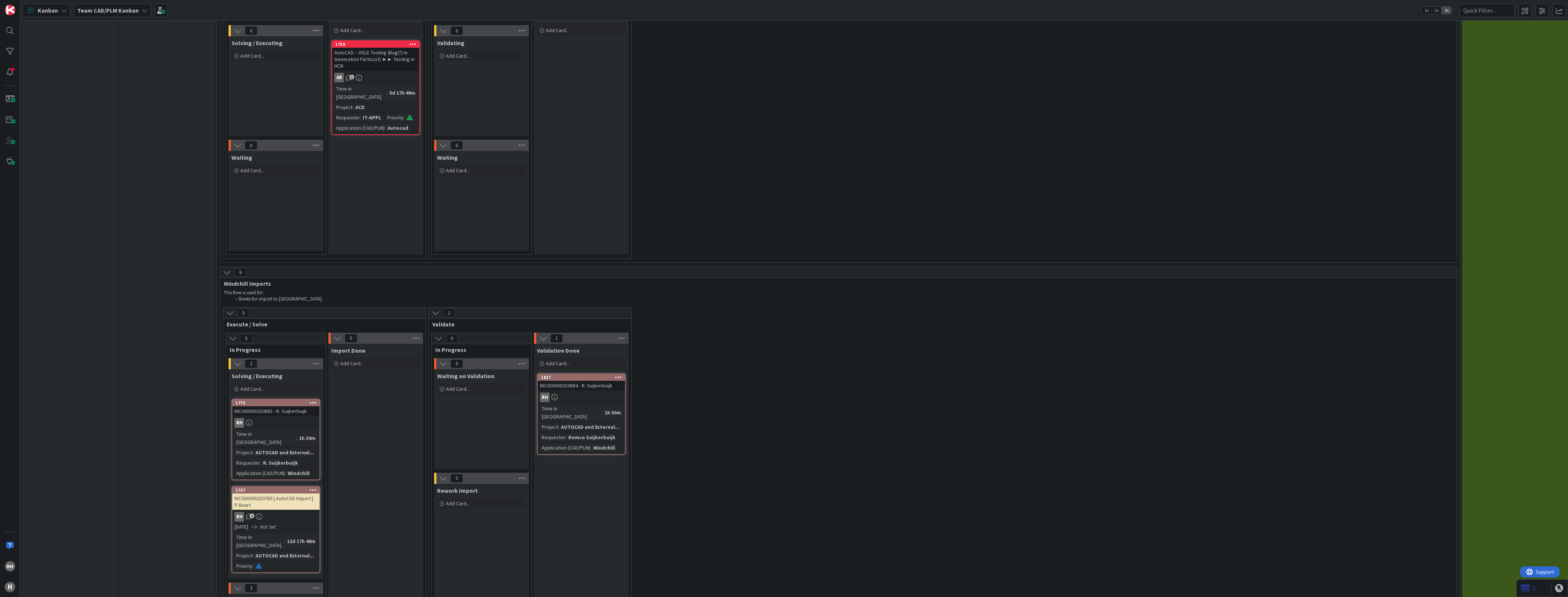
scroll to position [2172, 0]
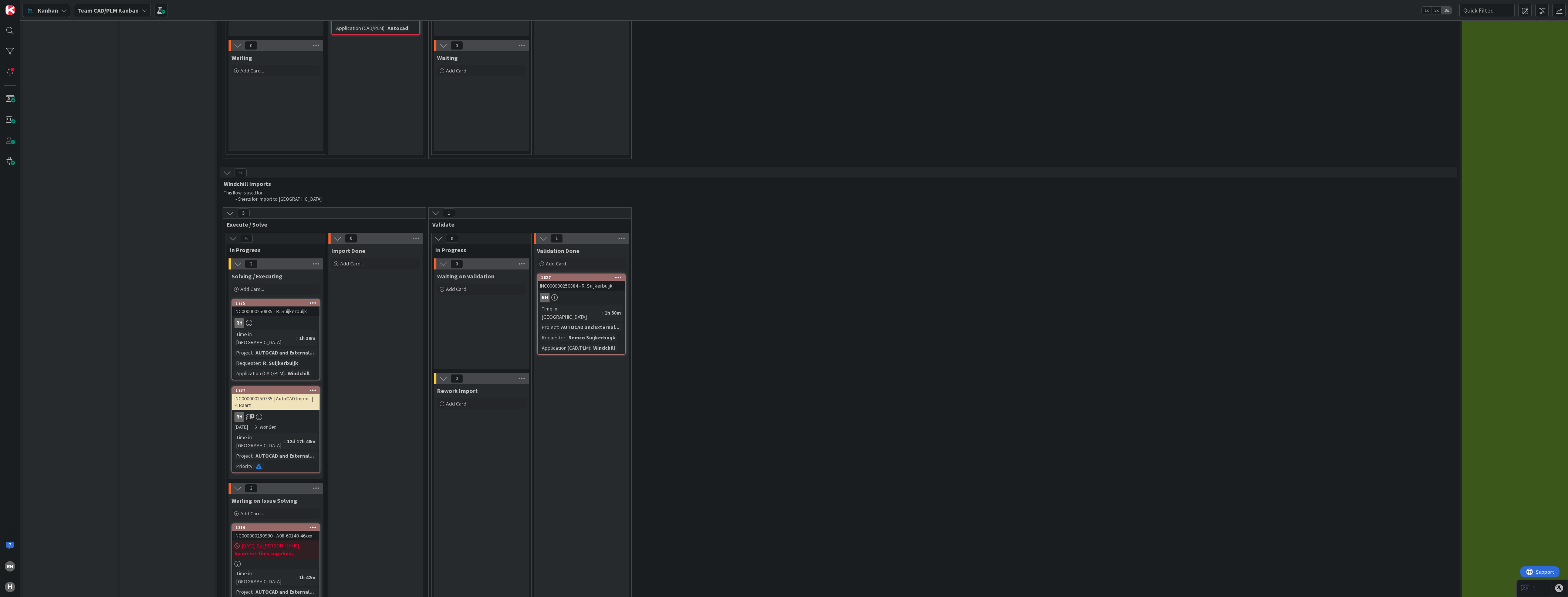
click at [295, 540] on div "[DATE] By [PERSON_NAME]... Incorrect files supplied." at bounding box center [276, 550] width 87 height 18
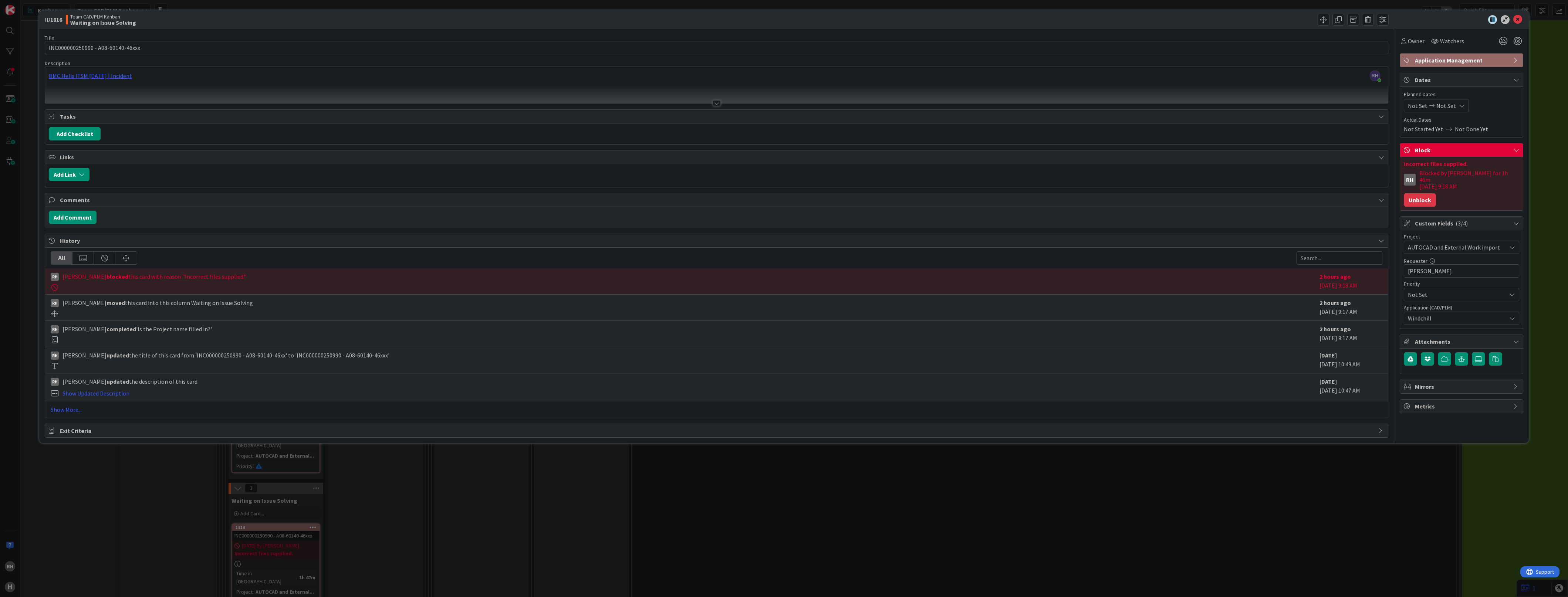
click at [1346, 195] on button "Unblock" at bounding box center [1419, 200] width 32 height 13
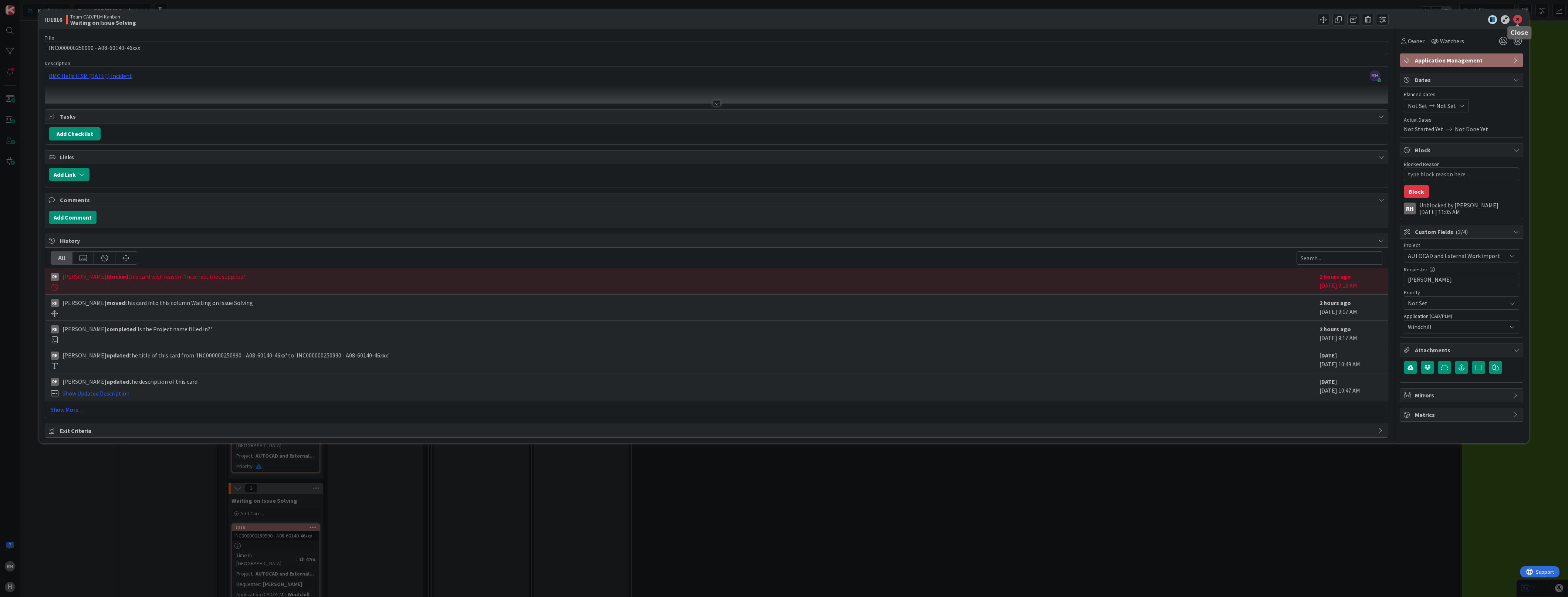
click at [1346, 19] on icon at bounding box center [1517, 19] width 9 height 9
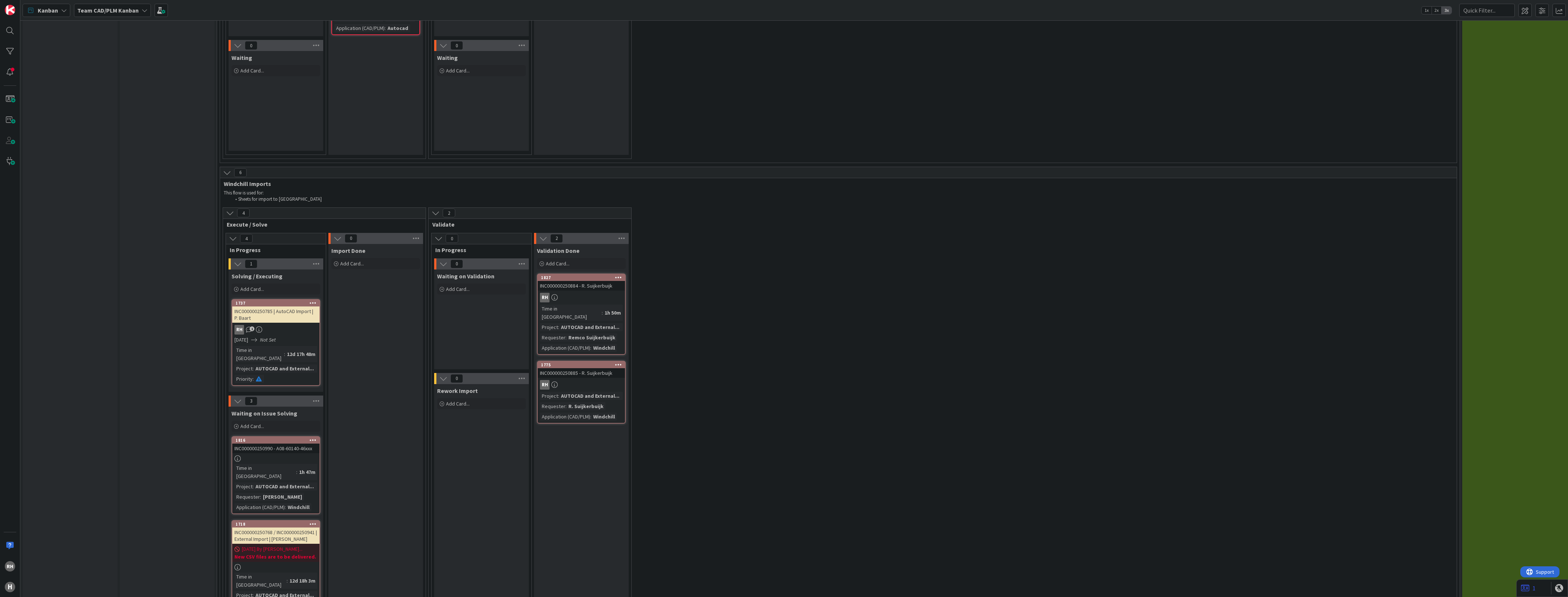
click at [579, 380] on div "RH" at bounding box center [581, 385] width 87 height 10
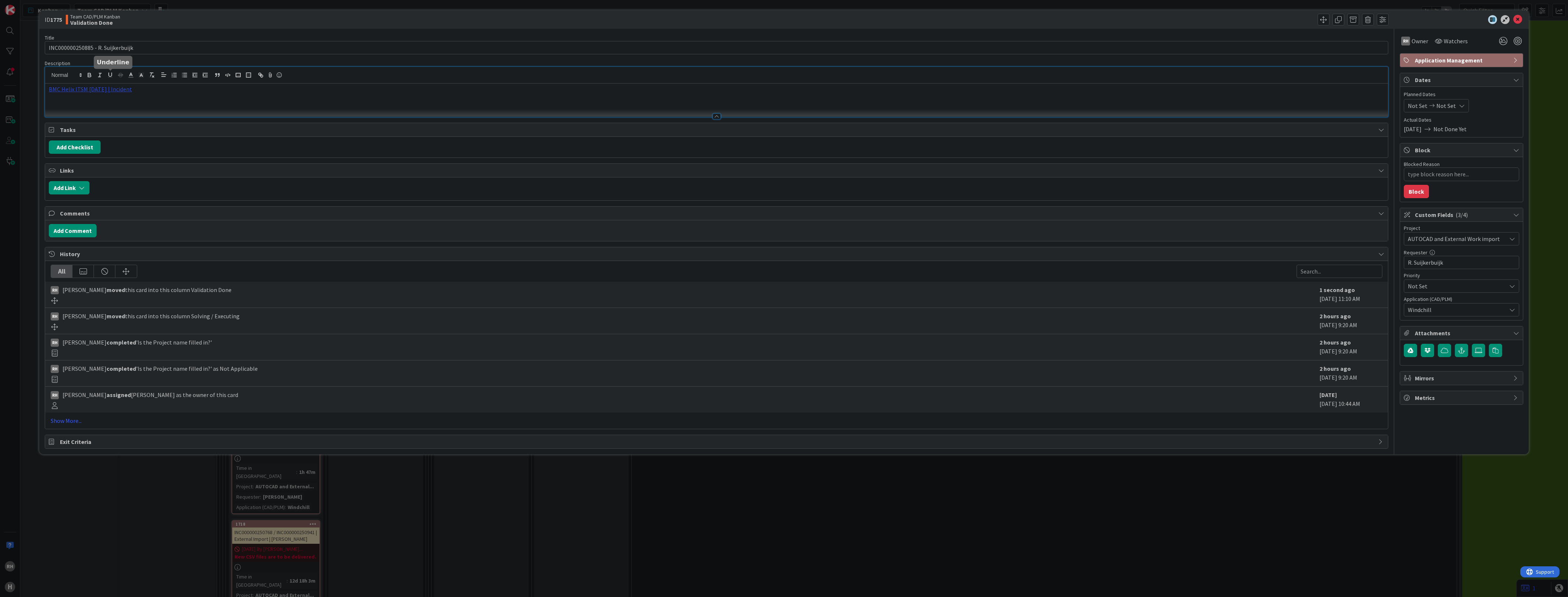
click at [105, 78] on div "BMC Helix ITSM [DATE] | Incident" at bounding box center [716, 92] width 1343 height 50
click at [98, 103] on link "[URL][PERSON_NAME][DOMAIN_NAME]" at bounding box center [82, 103] width 74 height 10
click at [1346, 19] on icon at bounding box center [1517, 19] width 9 height 9
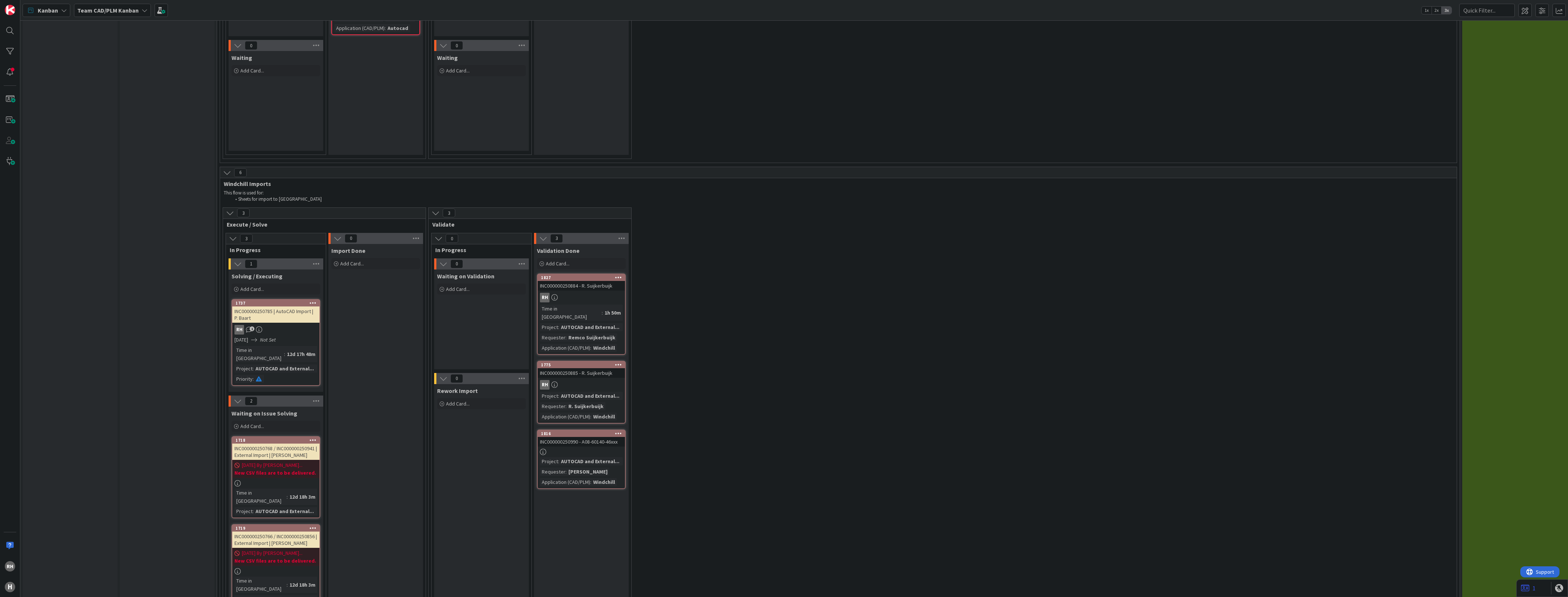
click at [575, 458] on div "AUTOCAD and External..." at bounding box center [590, 461] width 62 height 8
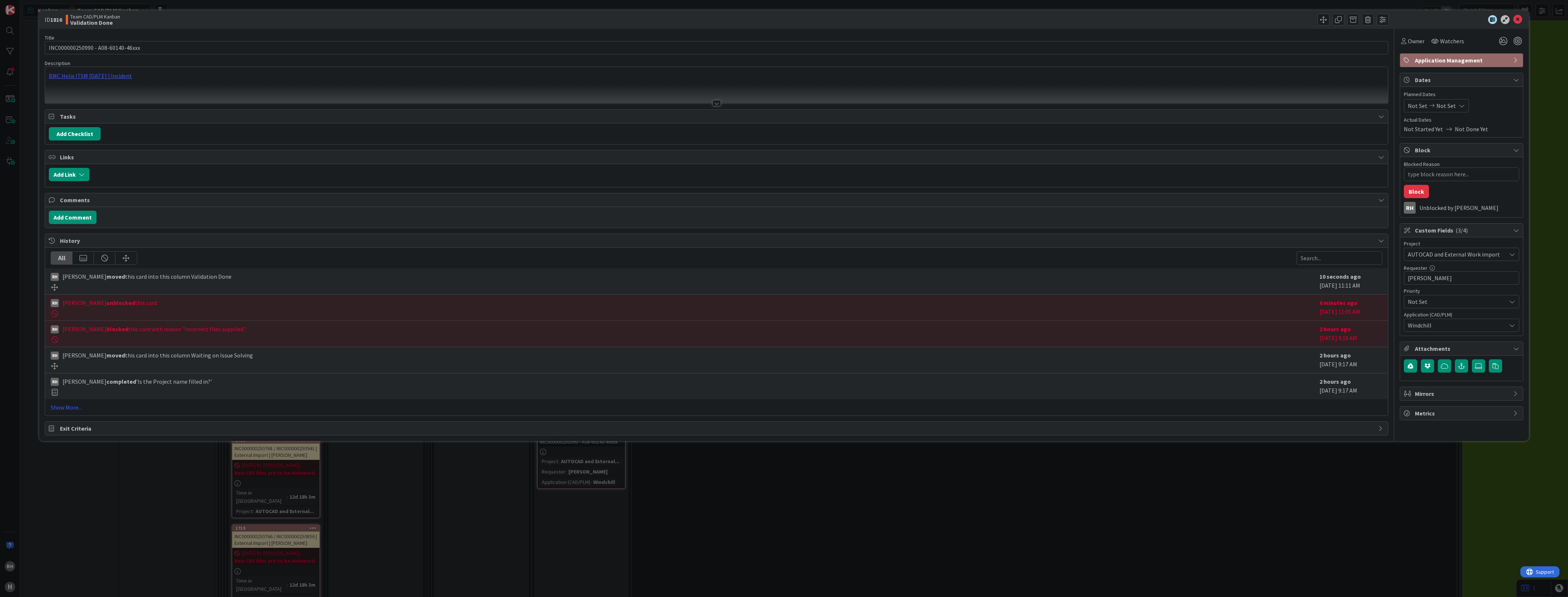
type textarea "x"
click at [108, 76] on div "BMC Helix ITSM [DATE] | Incident" at bounding box center [716, 85] width 1343 height 37
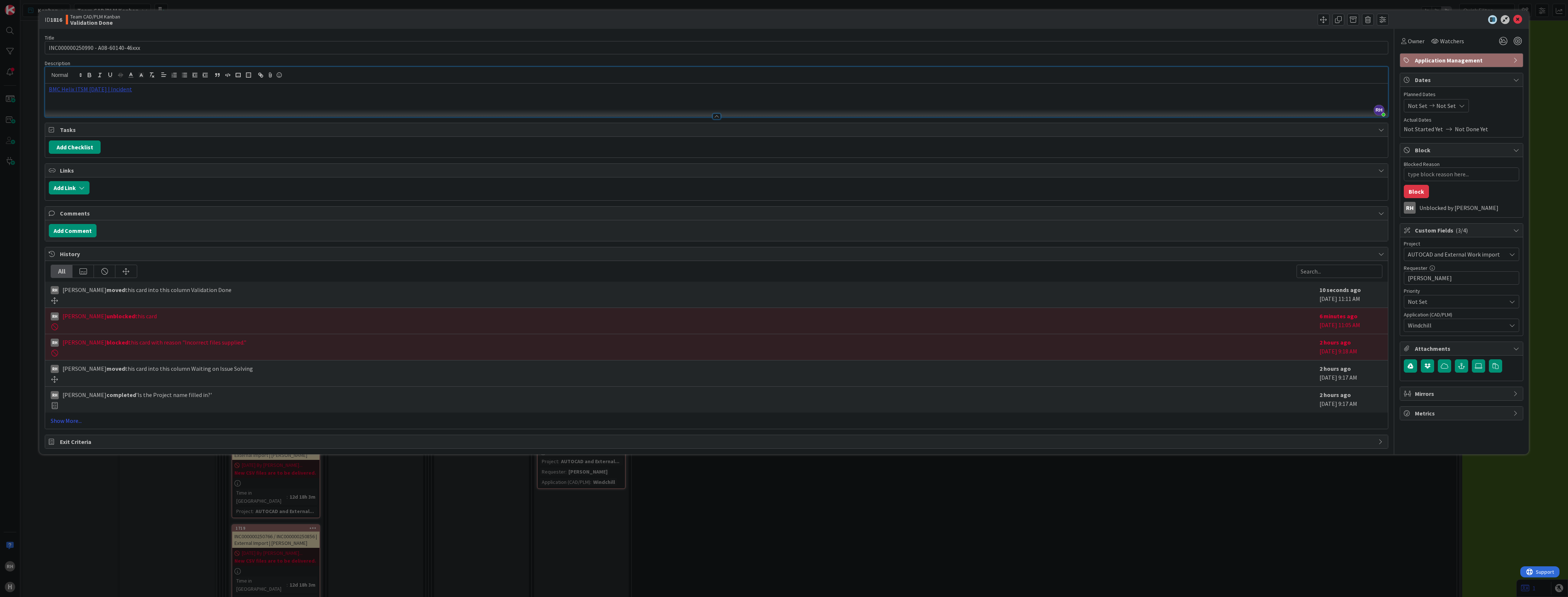
click at [93, 93] on link "BMC Helix ITSM [DATE] | Incident" at bounding box center [90, 89] width 83 height 7
click at [70, 106] on link "[URL][PERSON_NAME][DOMAIN_NAME]" at bounding box center [82, 103] width 74 height 10
click at [10, 212] on div "ID 1816 Team CAD/PLM Kanban Validation Done Title 33 / 128 INC000000250990 - A0…" at bounding box center [784, 298] width 1568 height 597
